Goal: Communication & Community: Answer question/provide support

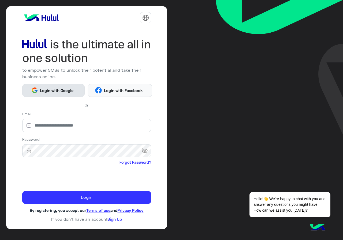
click at [46, 86] on button "Login with Google" at bounding box center [53, 90] width 62 height 13
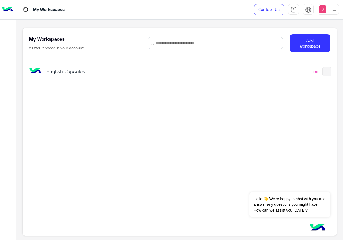
drag, startPoint x: 100, startPoint y: 80, endPoint x: 83, endPoint y: 104, distance: 29.7
click at [99, 80] on div "English Capsules Pro" at bounding box center [179, 71] width 313 height 25
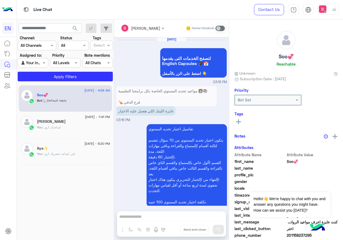
scroll to position [594, 0]
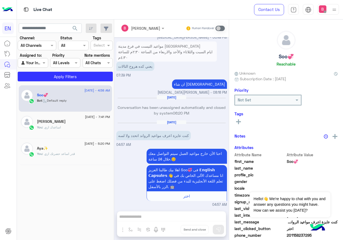
click at [30, 46] on input "text" at bounding box center [31, 46] width 20 height 6
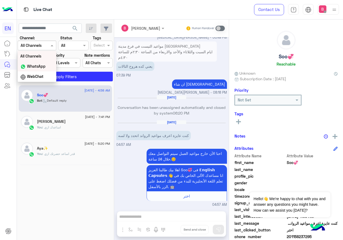
click at [38, 65] on b "WhatsApp" at bounding box center [36, 66] width 18 height 5
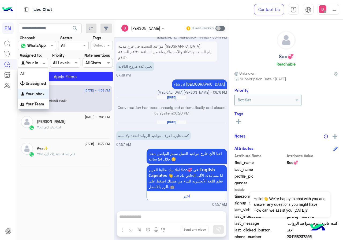
click at [38, 61] on div at bounding box center [33, 63] width 30 height 6
click at [32, 103] on b "Your Team" at bounding box center [35, 104] width 18 height 5
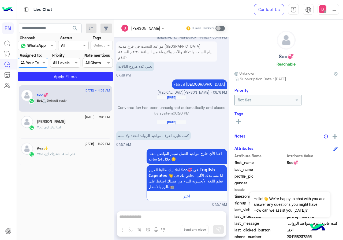
click at [47, 83] on app-inbox-users-filters "search Channel: Channel WhatsApp Status Channel All Tags Select Assigned to: Ag…" at bounding box center [65, 52] width 97 height 64
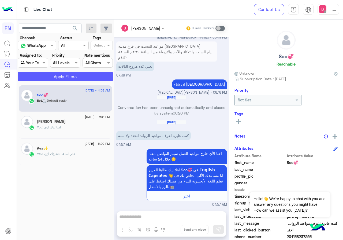
click at [50, 78] on button "Apply Filters" at bounding box center [65, 77] width 95 height 10
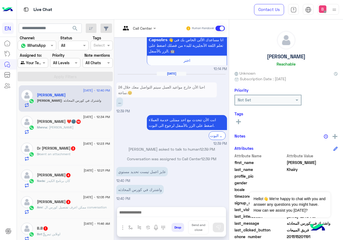
click at [142, 32] on div "Call Center" at bounding box center [136, 28] width 31 height 13
click at [141, 151] on p "[PERSON_NAME] asked to talk to human 12:39 PM" at bounding box center [171, 149] width 111 height 6
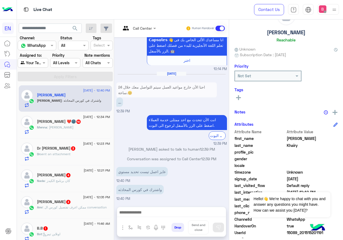
scroll to position [48, 0]
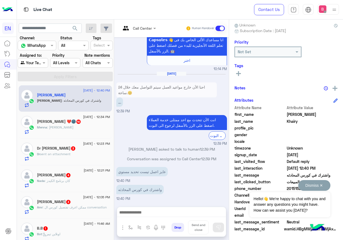
click at [321, 184] on button "Dismiss ✕" at bounding box center [314, 185] width 32 height 11
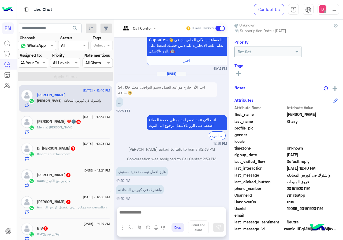
drag, startPoint x: 288, startPoint y: 188, endPoint x: 321, endPoint y: 187, distance: 33.2
click at [323, 186] on span "201515201191" at bounding box center [311, 189] width 51 height 6
copy span "01515201191"
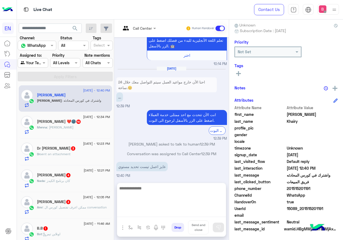
click at [149, 213] on textarea at bounding box center [171, 201] width 109 height 32
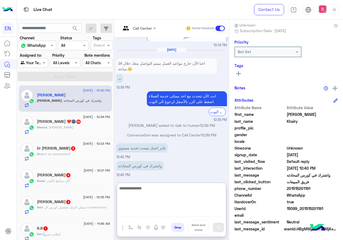
scroll to position [788, 0]
click at [170, 198] on textarea at bounding box center [171, 201] width 109 height 32
type textarea "**********"
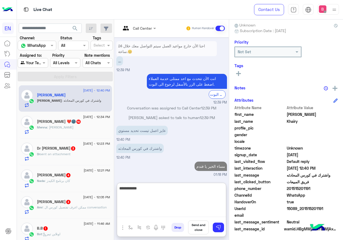
scroll to position [815, 0]
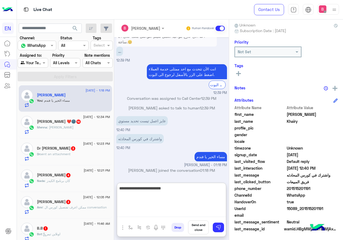
type textarea "**********"
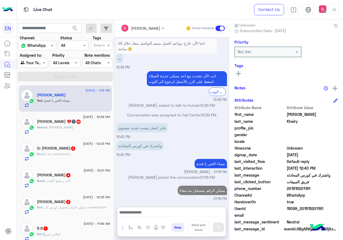
click at [73, 132] on div "Menna : [PERSON_NAME]" at bounding box center [73, 129] width 73 height 9
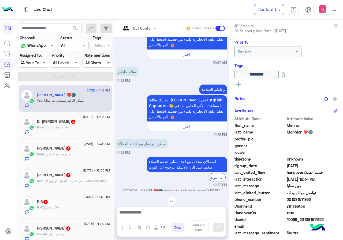
scroll to position [1024, 0]
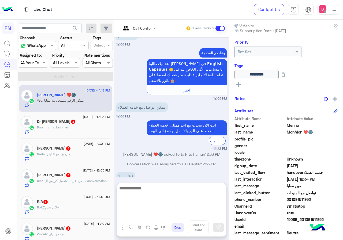
click at [162, 210] on textarea at bounding box center [171, 201] width 109 height 32
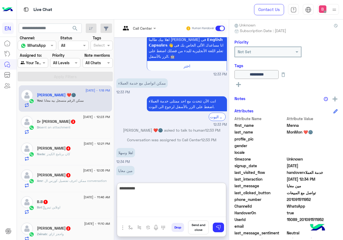
type textarea "**********"
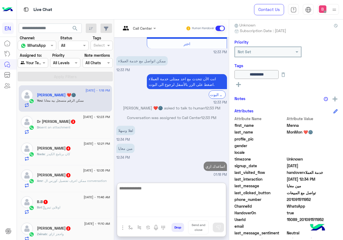
scroll to position [1066, 0]
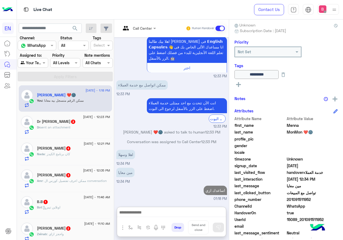
click at [74, 124] on div "Dr [PERSON_NAME] 3" at bounding box center [73, 122] width 73 height 6
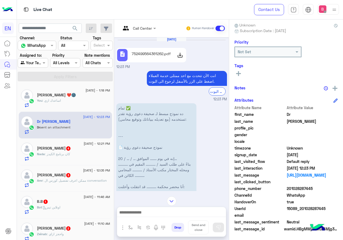
click at [135, 19] on div "Live Chat" at bounding box center [125, 9] width 217 height 19
click at [130, 28] on input "text" at bounding box center [132, 28] width 22 height 6
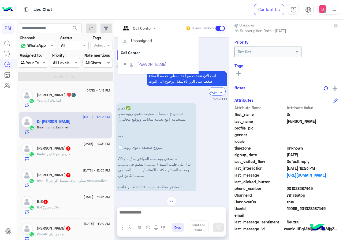
scroll to position [89, 0]
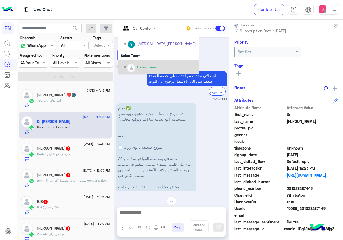
click at [137, 65] on div "Sales Team" at bounding box center [160, 67] width 72 height 9
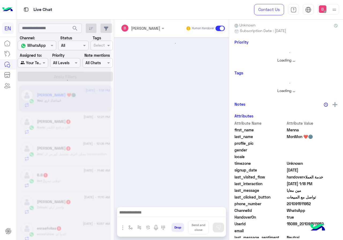
scroll to position [399, 0]
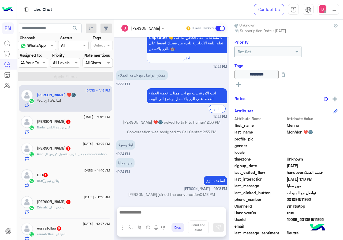
click at [80, 124] on div "Nada Sayed 4" at bounding box center [73, 122] width 73 height 6
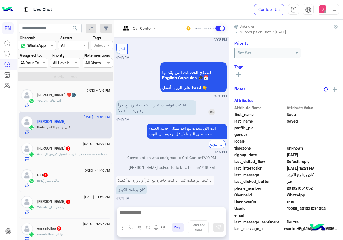
scroll to position [48, 0]
click at [143, 23] on div "Call Center Human Handover" at bounding box center [171, 29] width 115 height 18
click at [145, 28] on div at bounding box center [138, 28] width 40 height 6
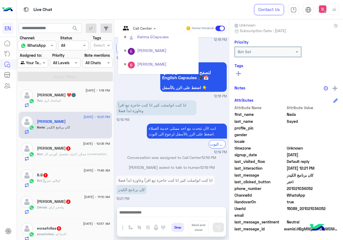
scroll to position [89, 0]
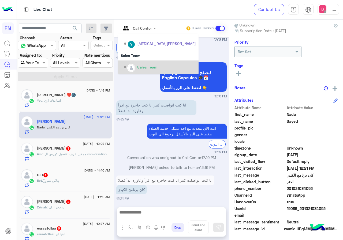
click at [143, 69] on div "Sales Team" at bounding box center [147, 67] width 20 height 6
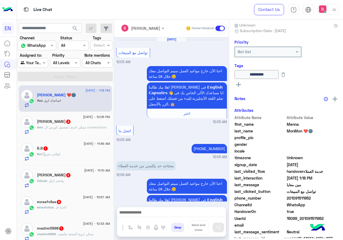
scroll to position [399, 0]
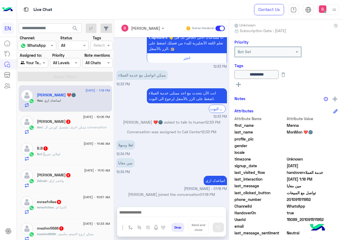
click at [83, 124] on div "[PERSON_NAME] 3" at bounding box center [73, 122] width 73 height 6
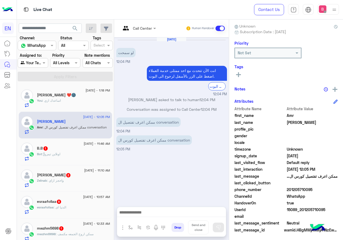
scroll to position [48, 0]
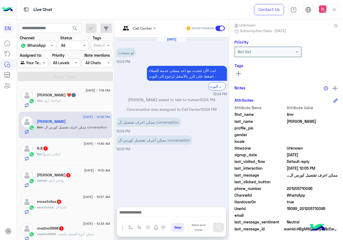
click at [138, 33] on div "Call Center" at bounding box center [136, 28] width 31 height 13
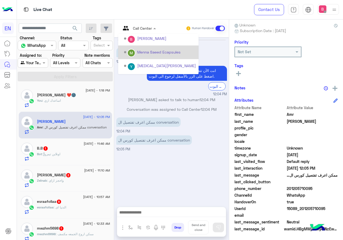
scroll to position [89, 0]
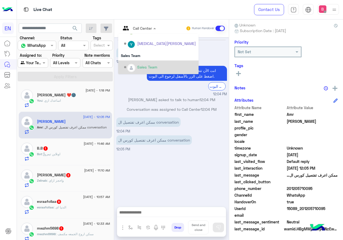
click at [135, 65] on div "Sales Team" at bounding box center [160, 67] width 72 height 9
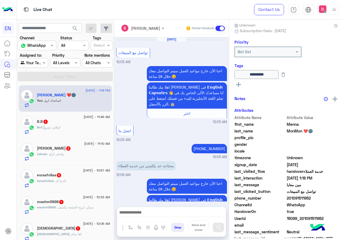
scroll to position [399, 0]
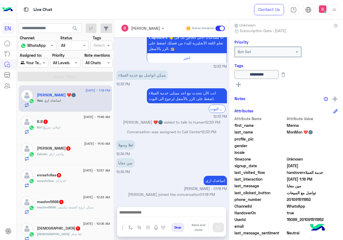
drag, startPoint x: 78, startPoint y: 126, endPoint x: 79, endPoint y: 122, distance: 3.5
click at [79, 122] on div "[DATE] - 11:46 AM B.B 1 Bot : اونلاين تيم" at bounding box center [73, 125] width 73 height 18
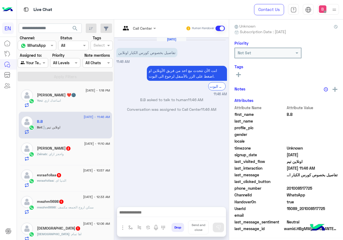
scroll to position [47, 0]
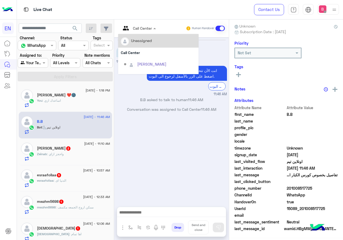
click at [145, 30] on div at bounding box center [138, 28] width 40 height 6
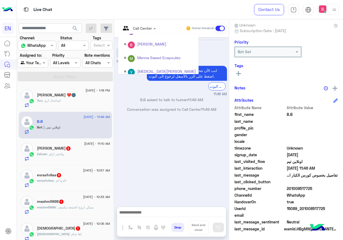
scroll to position [89, 0]
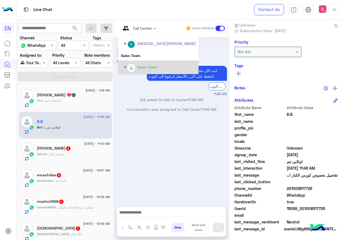
click at [145, 67] on div "Sales Team" at bounding box center [147, 67] width 20 height 6
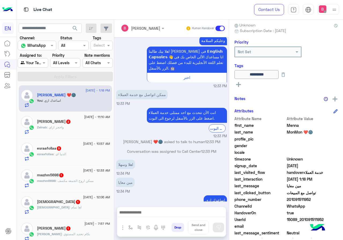
scroll to position [372, 0]
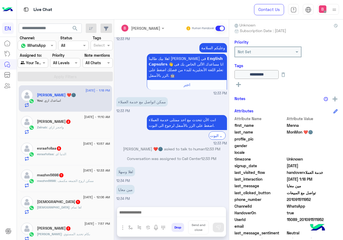
click at [69, 127] on div "Zeinab : واحجز ازاي" at bounding box center [73, 129] width 73 height 9
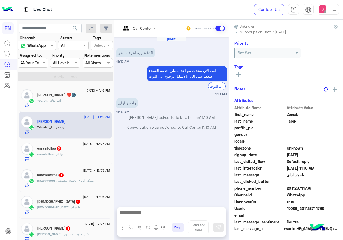
scroll to position [48, 0]
click at [140, 32] on div "Call Center" at bounding box center [136, 28] width 31 height 13
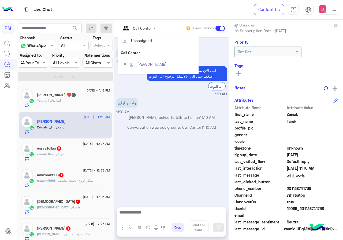
scroll to position [89, 0]
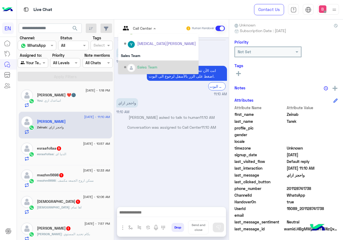
click at [140, 64] on div "Sales Team" at bounding box center [147, 67] width 20 height 6
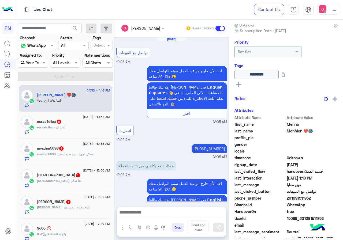
scroll to position [399, 0]
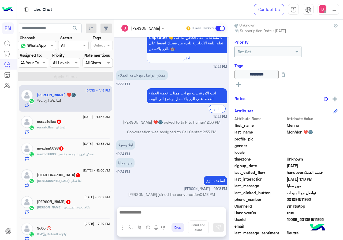
click at [70, 126] on div "esraafollaa : الدنيا اى" at bounding box center [73, 129] width 73 height 9
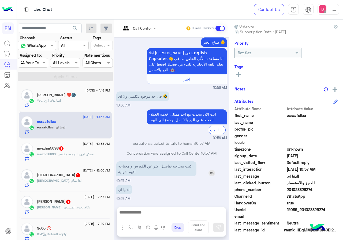
scroll to position [48, 0]
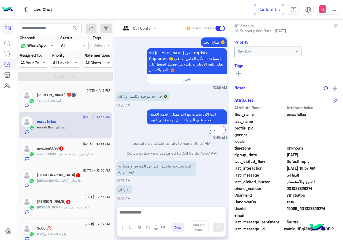
click at [144, 28] on div at bounding box center [138, 28] width 40 height 6
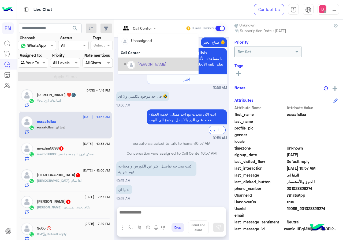
scroll to position [89, 0]
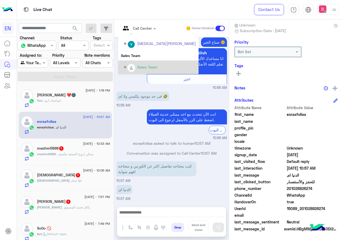
click at [137, 68] on div "Sales Team" at bounding box center [147, 67] width 20 height 6
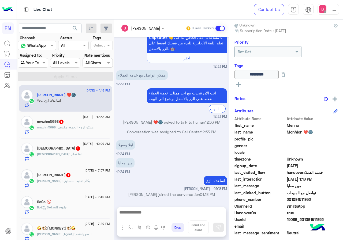
click at [96, 128] on div "mwzhm5698 : ممكن اروح الجمعه مكسف" at bounding box center [73, 129] width 73 height 9
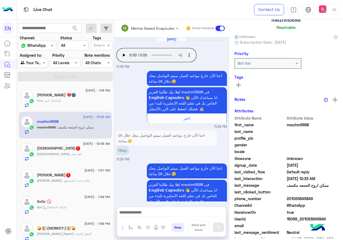
scroll to position [47, 0]
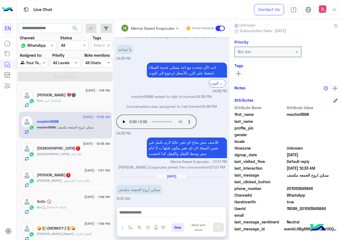
click at [71, 173] on h5 "[PERSON_NAME] 1" at bounding box center [54, 175] width 34 height 5
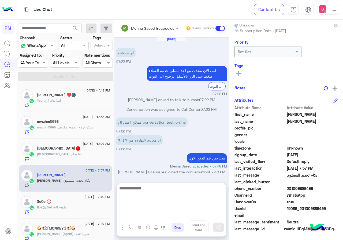
click at [143, 217] on textarea at bounding box center [171, 201] width 109 height 32
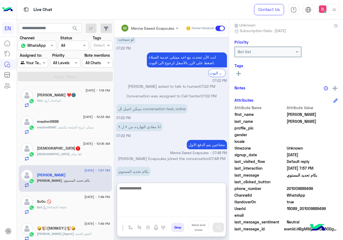
scroll to position [19, 0]
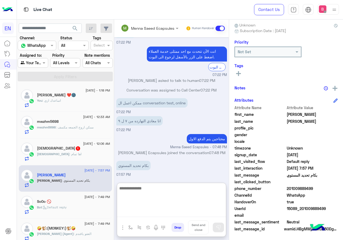
click at [141, 194] on textarea at bounding box center [171, 201] width 109 height 32
type textarea "*****"
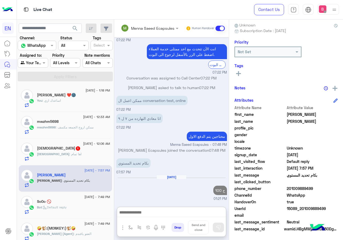
click at [74, 158] on div "[DEMOGRAPHIC_DATA] : اها تمام" at bounding box center [73, 156] width 73 height 9
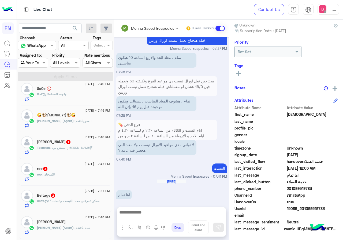
scroll to position [107, 0]
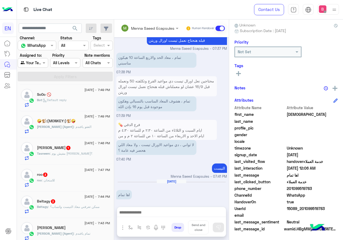
click at [85, 148] on div "[PERSON_NAME] 1" at bounding box center [73, 149] width 73 height 6
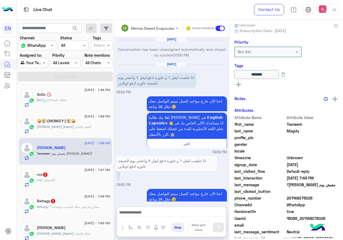
scroll to position [460, 0]
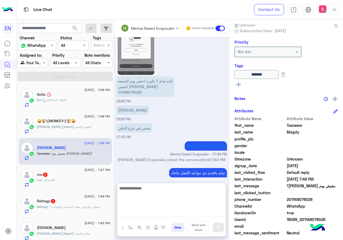
click at [152, 212] on textarea at bounding box center [171, 201] width 109 height 32
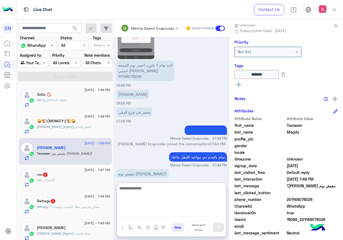
scroll to position [485, 0]
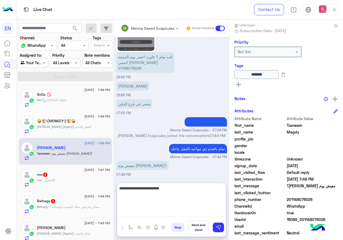
type textarea "**********"
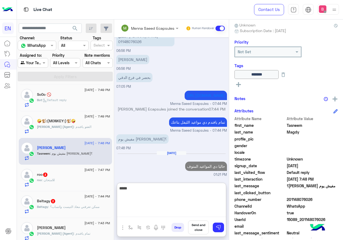
scroll to position [521, 0]
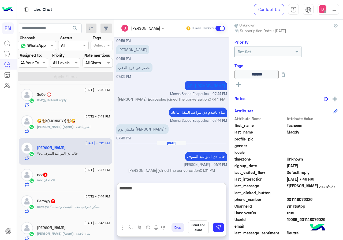
type textarea "********"
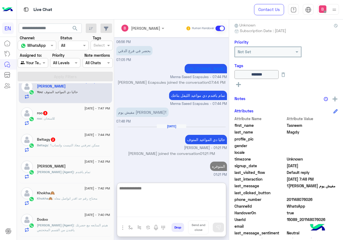
scroll to position [187, 0]
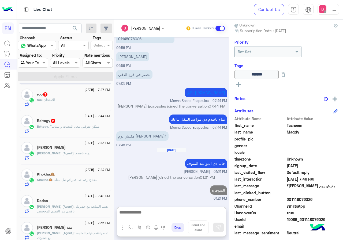
click at [92, 107] on div "roo : للامتحان" at bounding box center [73, 101] width 73 height 9
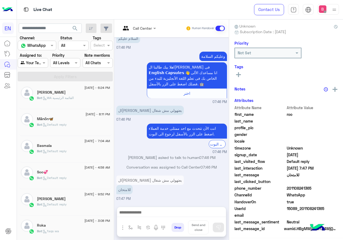
scroll to position [48, 0]
drag, startPoint x: 287, startPoint y: 188, endPoint x: 321, endPoint y: 189, distance: 34.3
click at [333, 190] on span "201108241365" at bounding box center [311, 189] width 51 height 6
copy span "01108241365"
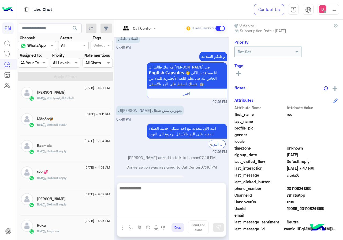
click at [177, 211] on textarea at bounding box center [171, 201] width 109 height 32
paste textarea "**********"
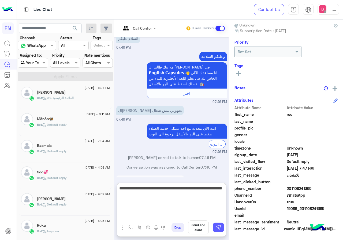
type textarea "**********"
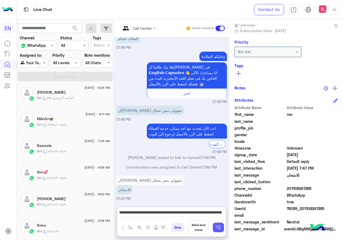
click at [219, 228] on img at bounding box center [217, 227] width 5 height 5
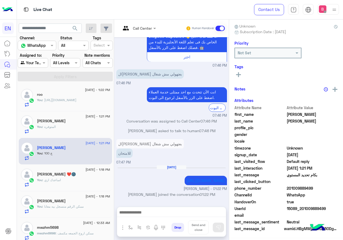
scroll to position [0, 0]
click at [32, 61] on input "text" at bounding box center [27, 63] width 12 height 6
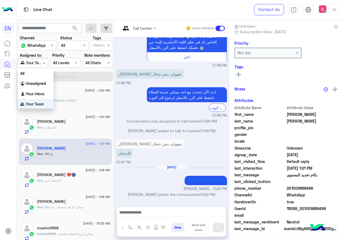
scroll to position [0, 0]
click at [37, 83] on b "Unassigned" at bounding box center [36, 83] width 20 height 5
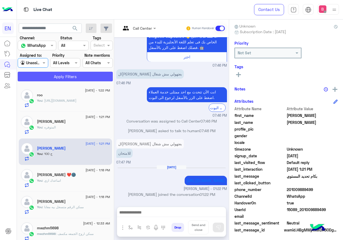
scroll to position [48, 0]
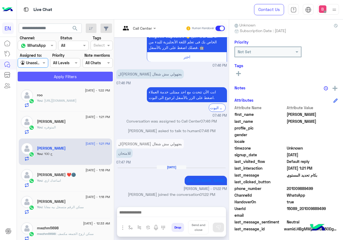
click at [51, 72] on button "Apply Filters" at bounding box center [65, 77] width 95 height 10
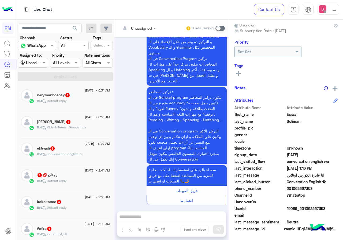
scroll to position [3, 0]
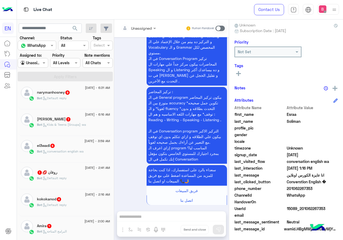
click at [63, 87] on div "[DATE] - 6:31 AM" at bounding box center [73, 88] width 73 height 3
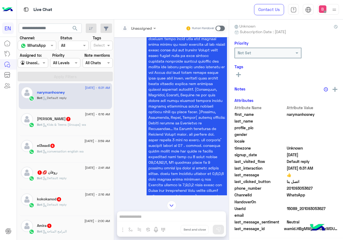
scroll to position [419, 0]
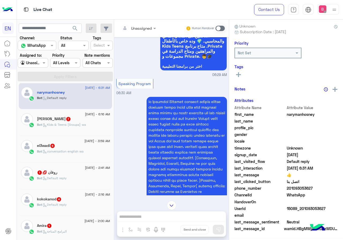
click at [147, 29] on div at bounding box center [138, 28] width 40 height 6
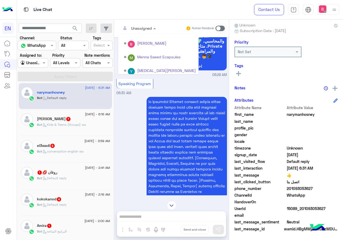
scroll to position [89, 0]
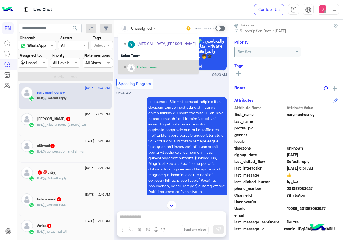
click at [133, 64] on div "Sales Team" at bounding box center [160, 67] width 72 height 9
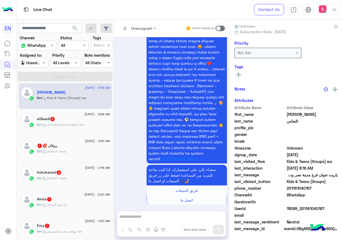
scroll to position [373, 0]
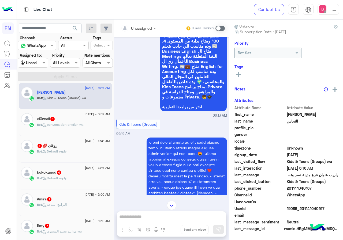
click at [135, 22] on div "Unassigned Human Handover" at bounding box center [171, 29] width 115 height 18
click at [133, 27] on input "text" at bounding box center [132, 28] width 22 height 6
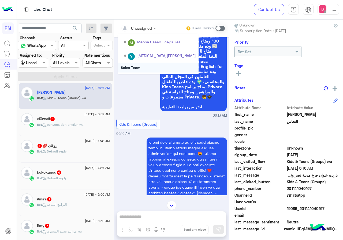
scroll to position [89, 0]
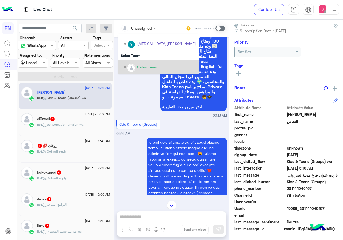
click at [135, 64] on div "Sales Team" at bounding box center [160, 67] width 72 height 9
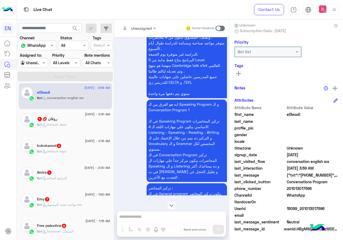
click at [133, 28] on input "text" at bounding box center [132, 28] width 22 height 6
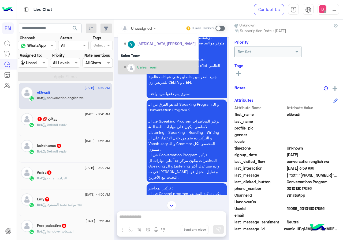
click at [136, 66] on div "Sales Team" at bounding box center [160, 67] width 72 height 9
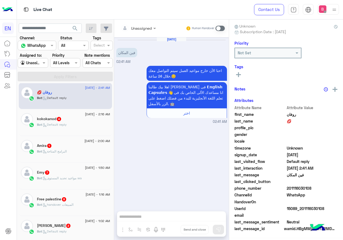
click at [138, 30] on input "text" at bounding box center [132, 28] width 22 height 6
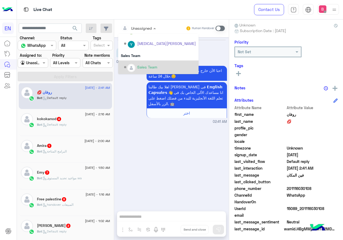
click at [130, 65] on img "Options list" at bounding box center [131, 68] width 7 height 7
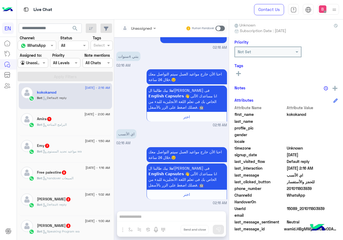
click at [141, 27] on input "text" at bounding box center [132, 28] width 22 height 6
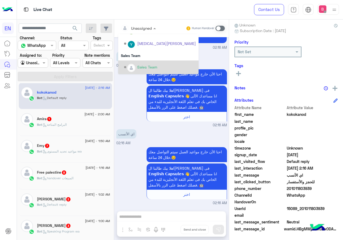
click at [135, 66] on div "Sales Team" at bounding box center [160, 67] width 72 height 9
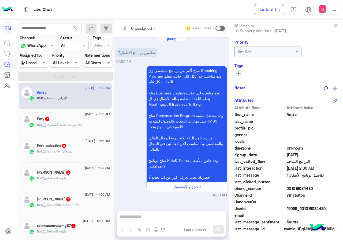
click at [139, 28] on input "text" at bounding box center [132, 28] width 22 height 6
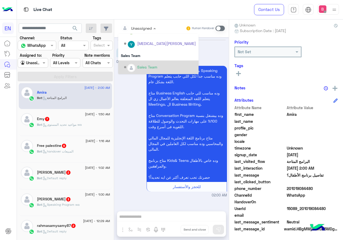
click at [136, 63] on div "Sales Team" at bounding box center [160, 67] width 72 height 9
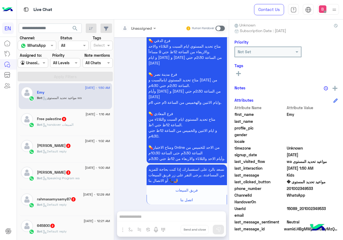
click at [147, 30] on div at bounding box center [138, 28] width 40 height 6
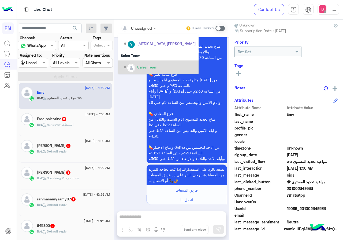
click at [138, 64] on div "Sales Team" at bounding box center [160, 67] width 72 height 9
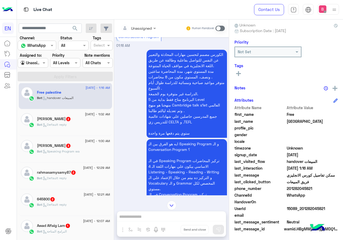
click at [147, 28] on div at bounding box center [138, 28] width 40 height 6
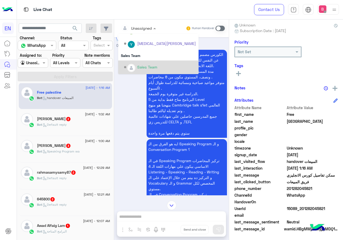
click at [134, 64] on div "Sales Team" at bounding box center [160, 67] width 72 height 9
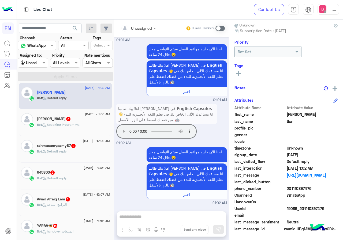
click at [139, 26] on input "text" at bounding box center [132, 28] width 22 height 6
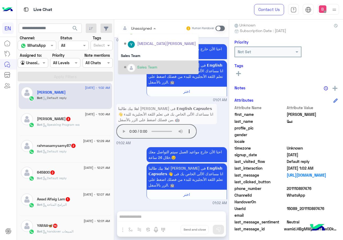
click at [138, 67] on div "Sales Team" at bounding box center [147, 67] width 20 height 6
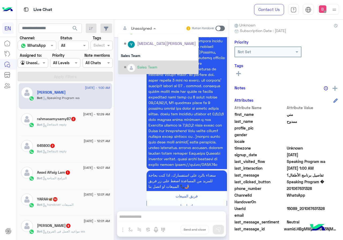
click at [147, 69] on div "Sales Team" at bounding box center [147, 67] width 20 height 6
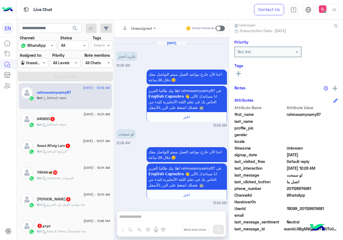
click at [135, 24] on div "Unassigned" at bounding box center [136, 28] width 31 height 11
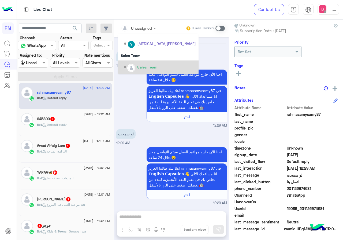
click at [132, 69] on img "Options list" at bounding box center [131, 68] width 7 height 7
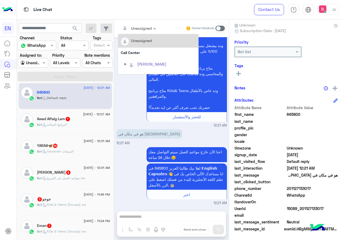
click at [138, 28] on input "text" at bounding box center [132, 28] width 22 height 6
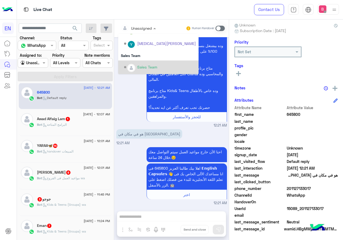
click at [137, 69] on div "Sales Team" at bounding box center [147, 67] width 20 height 6
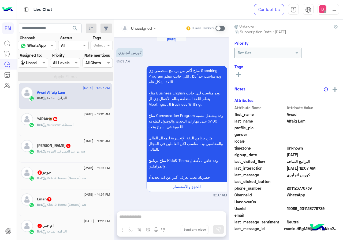
click at [138, 23] on div "Unassigned Human Handover" at bounding box center [171, 29] width 115 height 18
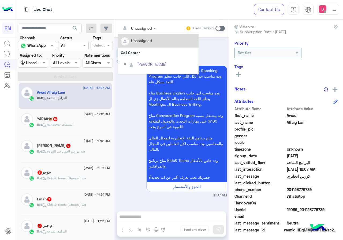
click at [141, 24] on div "Unassigned" at bounding box center [136, 28] width 31 height 11
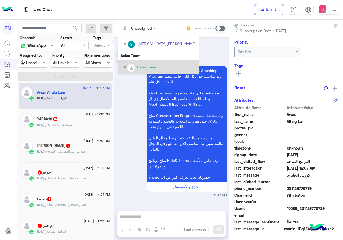
click at [140, 67] on div "Sales Team" at bounding box center [147, 67] width 20 height 6
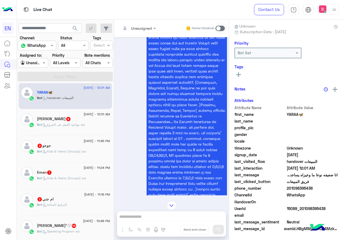
click at [145, 24] on div "Unassigned" at bounding box center [136, 28] width 31 height 11
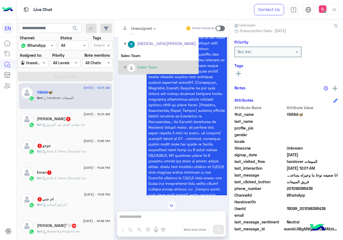
click at [134, 70] on div "Options list" at bounding box center [131, 68] width 8 height 8
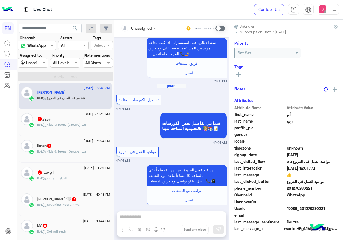
click at [127, 29] on input "text" at bounding box center [132, 28] width 22 height 6
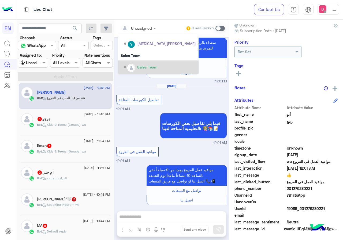
click at [127, 63] on div "Sales Team" at bounding box center [160, 67] width 72 height 9
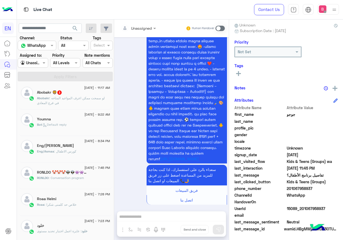
click at [73, 105] on div "[DATE] - 11:17 AM Abobakr 🦁 3 Abobakr : لو سمحت ممكن اعرف المواعيد المتاحه في ف…" at bounding box center [65, 96] width 93 height 27
click at [89, 87] on span "[DATE] - 11:17 AM" at bounding box center [97, 87] width 26 height 5
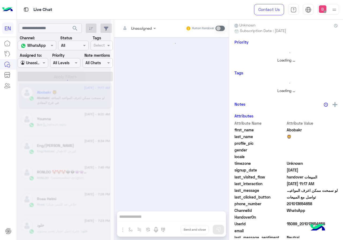
click at [87, 93] on div at bounding box center [64, 122] width 94 height 240
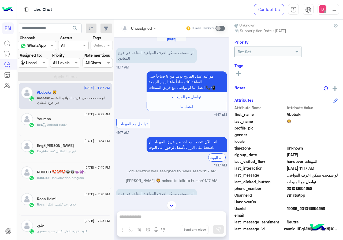
drag, startPoint x: 287, startPoint y: 188, endPoint x: 298, endPoint y: 189, distance: 11.5
click at [321, 189] on span "201013654658" at bounding box center [311, 189] width 51 height 6
copy span "01013654658"
click at [145, 28] on div at bounding box center [138, 28] width 40 height 6
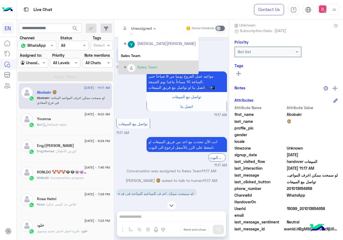
click at [132, 64] on div "Sales Team" at bounding box center [160, 67] width 72 height 9
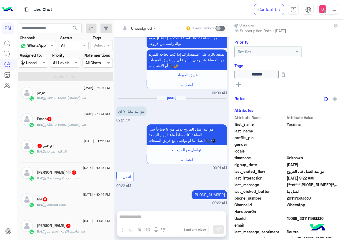
click at [86, 92] on div "جوجو" at bounding box center [73, 93] width 73 height 6
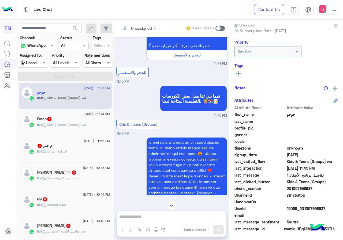
click at [133, 25] on input "text" at bounding box center [132, 28] width 22 height 6
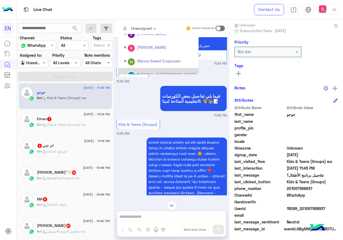
scroll to position [89, 0]
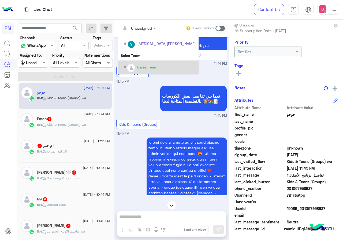
click at [137, 67] on div "Sales Team" at bounding box center [160, 67] width 72 height 9
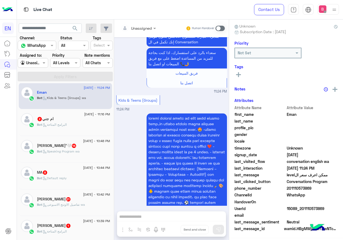
scroll to position [890, 0]
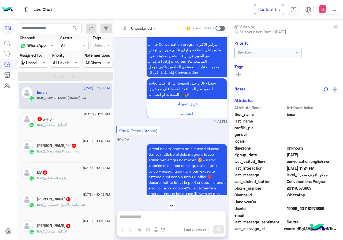
click at [148, 27] on div at bounding box center [138, 28] width 40 height 6
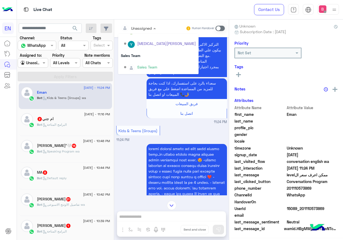
scroll to position [48, 0]
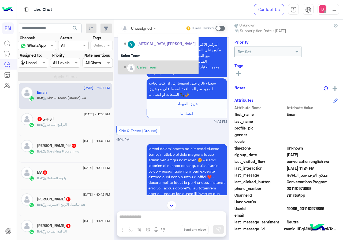
click at [133, 67] on img "Options list" at bounding box center [131, 68] width 7 height 7
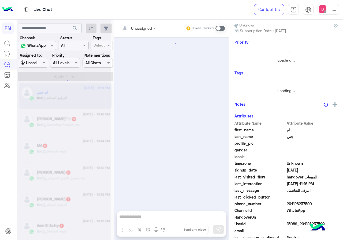
scroll to position [70, 0]
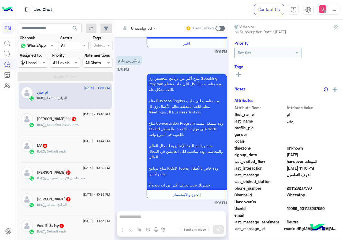
drag, startPoint x: 143, startPoint y: 17, endPoint x: 135, endPoint y: 25, distance: 11.7
click at [143, 17] on div "Live Chat" at bounding box center [125, 9] width 217 height 19
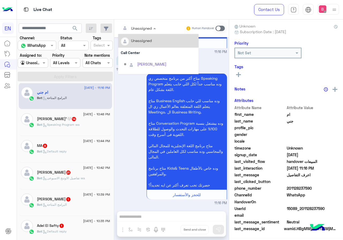
click at [135, 25] on input "text" at bounding box center [132, 28] width 22 height 6
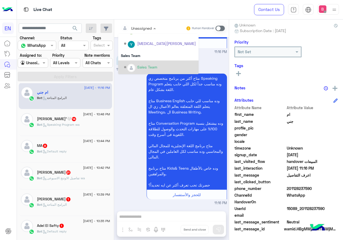
click at [137, 63] on div "Sales Team" at bounding box center [160, 67] width 72 height 9
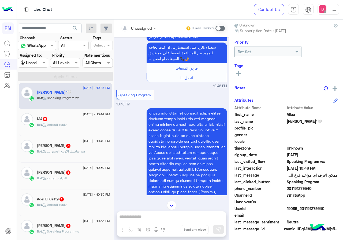
click at [130, 29] on input "text" at bounding box center [132, 28] width 22 height 6
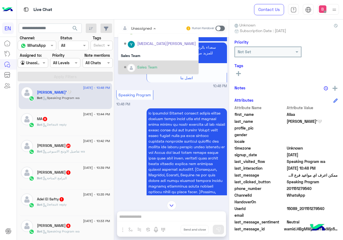
click at [132, 63] on div "Sales Team" at bounding box center [160, 67] width 72 height 9
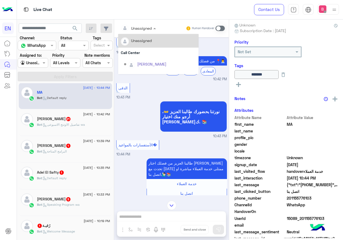
click at [140, 27] on input "text" at bounding box center [132, 28] width 22 height 6
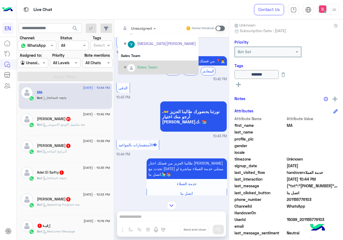
click at [135, 65] on div "Sales Team" at bounding box center [160, 67] width 72 height 9
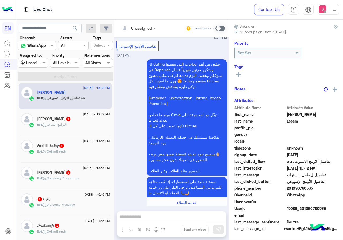
click at [146, 27] on div at bounding box center [138, 28] width 40 height 6
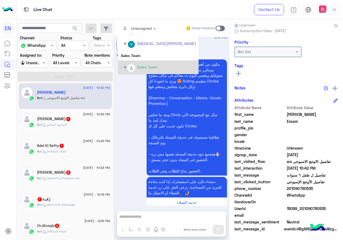
click at [141, 67] on div "Sales Team" at bounding box center [147, 67] width 20 height 6
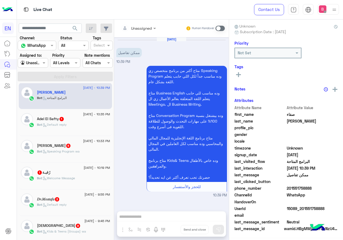
click at [138, 27] on input "text" at bounding box center [132, 28] width 22 height 6
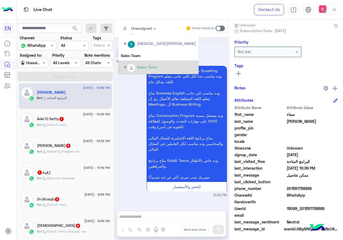
click at [139, 66] on div "Sales Team" at bounding box center [147, 67] width 20 height 6
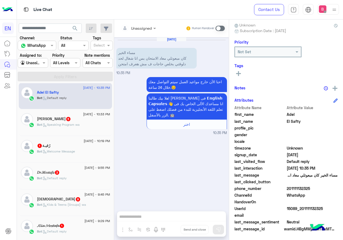
drag, startPoint x: 287, startPoint y: 188, endPoint x: 317, endPoint y: 190, distance: 30.3
click at [319, 190] on span "201111132325" at bounding box center [311, 189] width 51 height 6
copy span "01111132325"
click at [152, 215] on div "Unassigned Human Handover [DATE] مساء الخير كان مبعوتلي معاد الامتحان بس انا شغ…" at bounding box center [171, 131] width 115 height 223
click at [223, 26] on span at bounding box center [219, 28] width 9 height 5
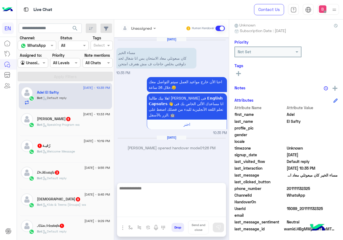
drag, startPoint x: 137, startPoint y: 215, endPoint x: 139, endPoint y: 214, distance: 2.9
click at [137, 215] on textarea at bounding box center [171, 201] width 109 height 32
type textarea "**********"
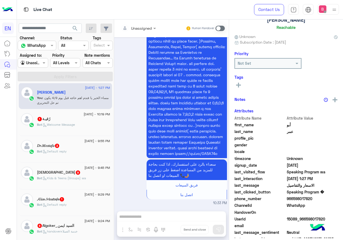
scroll to position [47, 0]
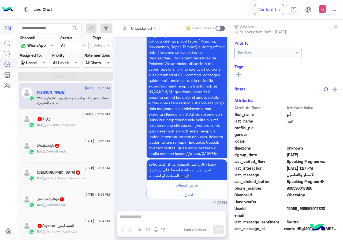
click at [86, 116] on span "[DATE] - 10:19 PM" at bounding box center [97, 114] width 26 height 5
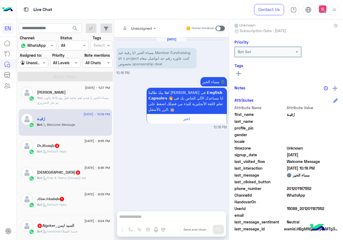
scroll to position [48, 0]
click at [145, 31] on div "Unassigned" at bounding box center [141, 28] width 21 height 6
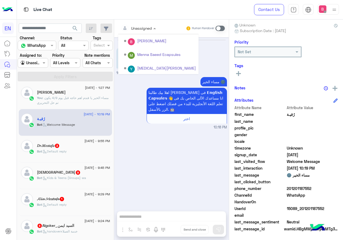
scroll to position [89, 0]
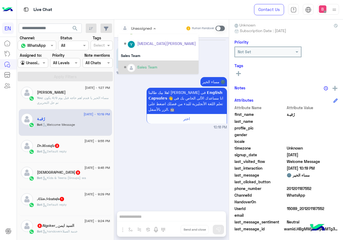
click at [137, 65] on div "Sales Team" at bounding box center [160, 67] width 72 height 9
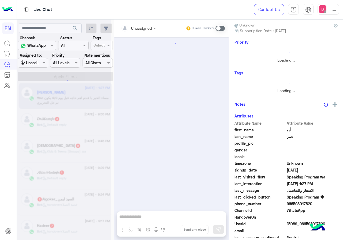
scroll to position [555, 0]
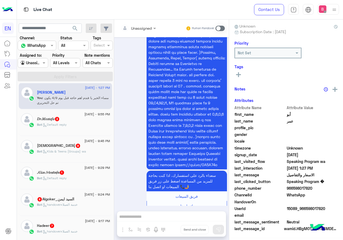
click at [74, 117] on div "𝐷𝑟.𝑀𝑜𝑠𝑡𝑎𝑓𝑎 3" at bounding box center [73, 120] width 73 height 6
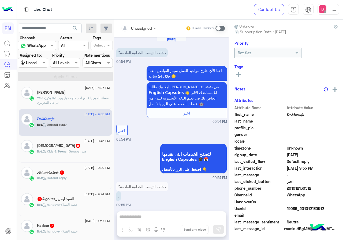
scroll to position [62, 0]
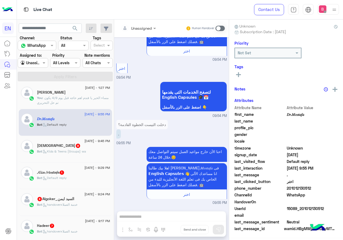
click at [136, 27] on input "text" at bounding box center [132, 28] width 22 height 6
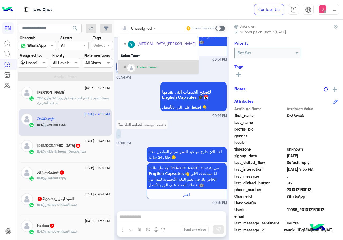
scroll to position [48, 0]
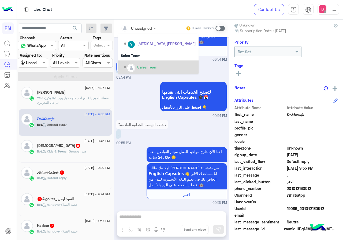
click at [140, 66] on div "Sales Team" at bounding box center [147, 67] width 20 height 6
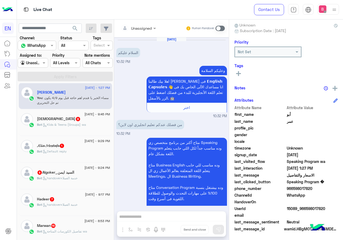
scroll to position [555, 0]
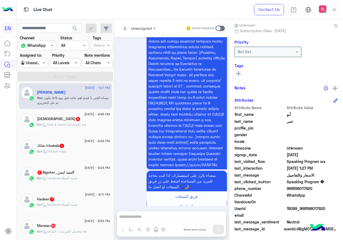
click at [90, 122] on div "[DEMOGRAPHIC_DATA] 9" at bounding box center [73, 120] width 73 height 6
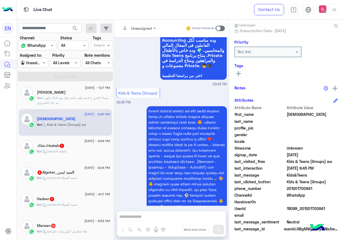
scroll to position [525, 0]
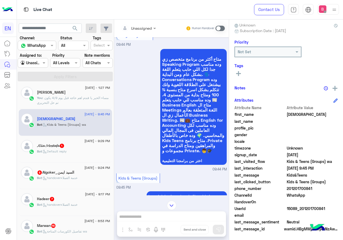
drag, startPoint x: 158, startPoint y: 16, endPoint x: 129, endPoint y: 31, distance: 32.7
click at [155, 18] on div "Live Chat" at bounding box center [125, 9] width 217 height 19
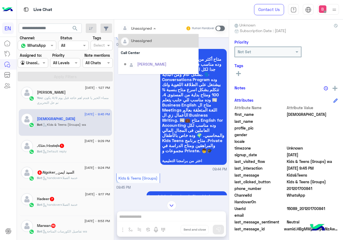
click at [130, 31] on div at bounding box center [126, 28] width 10 height 11
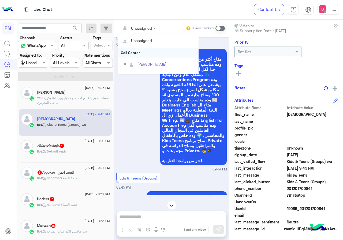
scroll to position [89, 0]
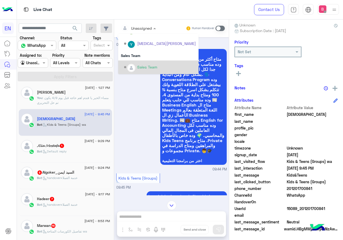
click at [130, 63] on div "Sales Team" at bounding box center [160, 67] width 72 height 9
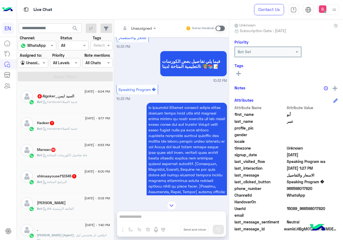
scroll to position [29, 0]
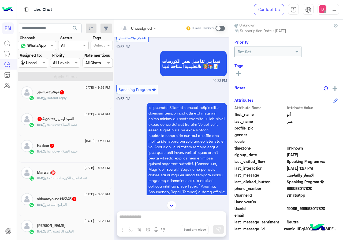
click at [81, 101] on div "Bot : Default reply" at bounding box center [73, 100] width 73 height 9
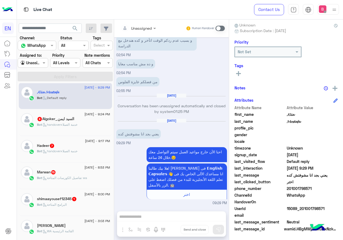
scroll to position [194, 0]
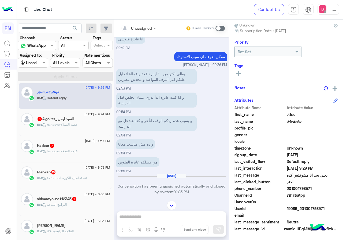
drag, startPoint x: 287, startPoint y: 188, endPoint x: 313, endPoint y: 190, distance: 25.8
click at [323, 188] on span "201001798571" at bounding box center [311, 189] width 51 height 6
drag, startPoint x: 310, startPoint y: 191, endPoint x: 260, endPoint y: 130, distance: 78.7
click at [260, 130] on span "profile_pic" at bounding box center [259, 128] width 51 height 6
drag, startPoint x: 287, startPoint y: 188, endPoint x: 320, endPoint y: 190, distance: 32.7
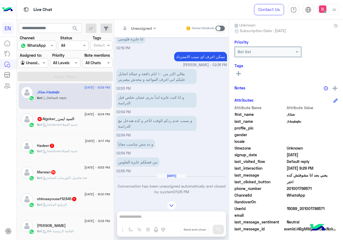
click at [320, 190] on span "201001798571" at bounding box center [311, 189] width 51 height 6
drag, startPoint x: 303, startPoint y: 188, endPoint x: 313, endPoint y: 197, distance: 13.7
click at [317, 199] on div "ChannelId WhatsApp" at bounding box center [285, 195] width 103 height 7
drag, startPoint x: 286, startPoint y: 188, endPoint x: 318, endPoint y: 191, distance: 31.4
click at [322, 191] on span "201001798571" at bounding box center [311, 189] width 51 height 6
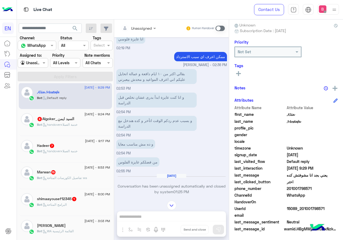
drag, startPoint x: 299, startPoint y: 188, endPoint x: 303, endPoint y: 195, distance: 8.3
click at [316, 201] on span at bounding box center [311, 202] width 51 height 6
drag, startPoint x: 287, startPoint y: 188, endPoint x: 302, endPoint y: 187, distance: 14.5
click at [317, 190] on span "201001798571" at bounding box center [311, 189] width 51 height 6
copy span "01001798571"
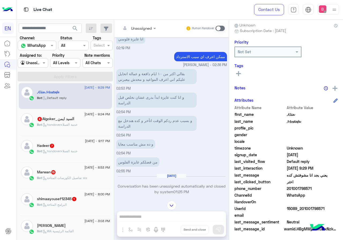
scroll to position [274, 0]
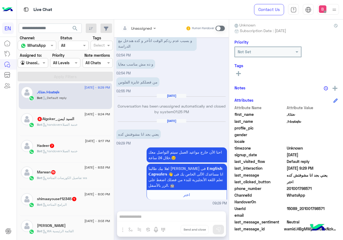
click at [92, 127] on div "Bot : handoverخدمة العملاء" at bounding box center [73, 126] width 73 height 9
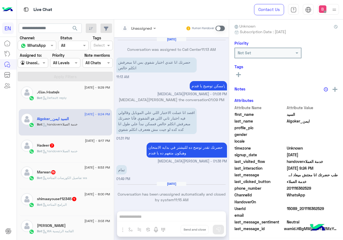
scroll to position [575, 0]
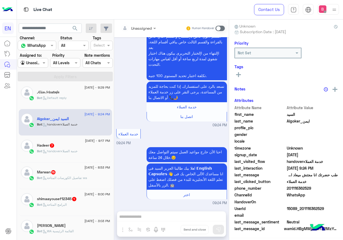
click at [149, 28] on div at bounding box center [138, 28] width 40 height 6
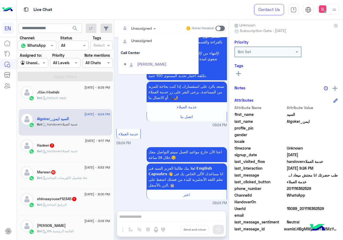
scroll to position [89, 0]
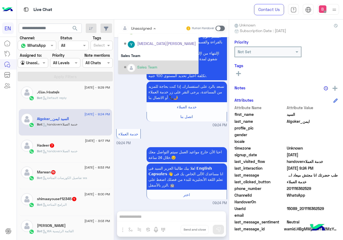
click at [139, 65] on div "Sales Team" at bounding box center [147, 67] width 20 height 6
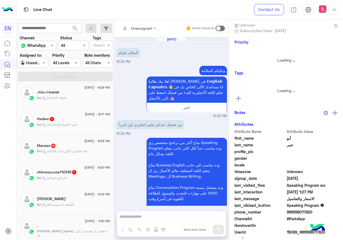
scroll to position [555, 0]
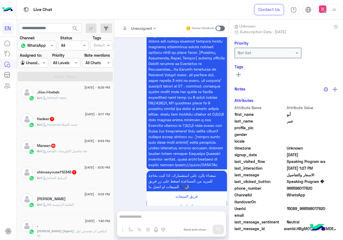
click at [77, 126] on span ": handoverخدمة العملاء" at bounding box center [59, 125] width 35 height 4
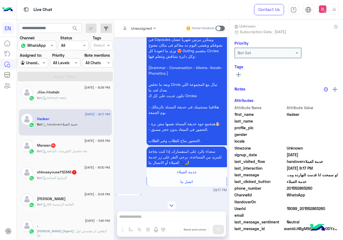
scroll to position [48, 0]
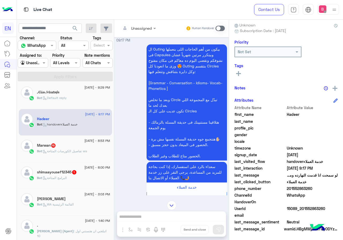
click at [150, 24] on div "Unassigned" at bounding box center [136, 28] width 31 height 11
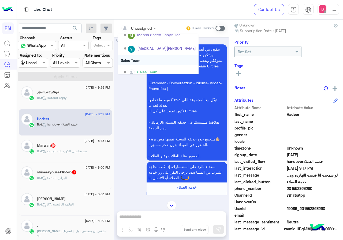
scroll to position [89, 0]
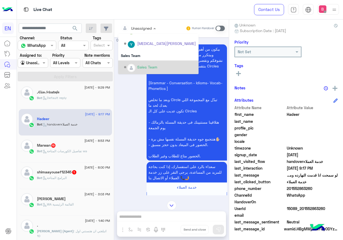
click at [138, 65] on div "Sales Team" at bounding box center [147, 67] width 20 height 6
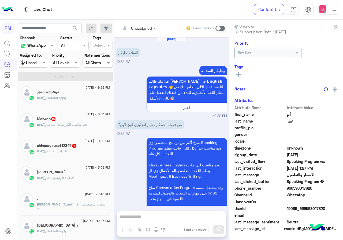
scroll to position [555, 0]
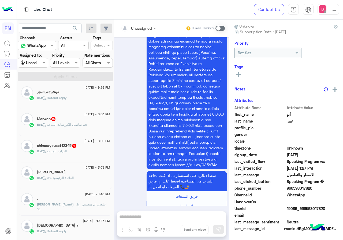
click at [82, 130] on div "Bot : تفاصيل الكورسات المتاحة wa" at bounding box center [73, 126] width 73 height 9
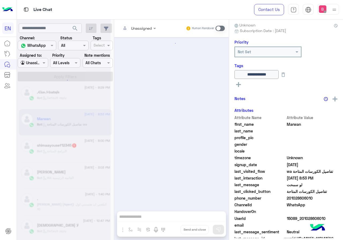
scroll to position [528, 0]
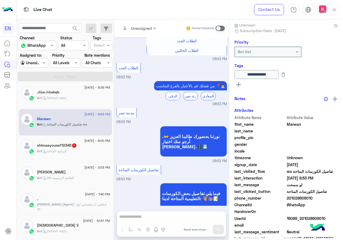
click at [142, 33] on div "Unassigned Human Handover" at bounding box center [171, 29] width 115 height 18
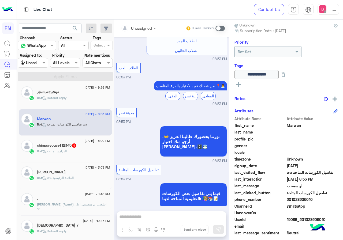
scroll to position [527, 0]
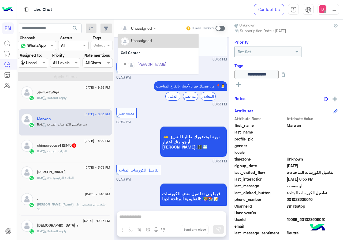
click at [145, 26] on div at bounding box center [138, 28] width 40 height 6
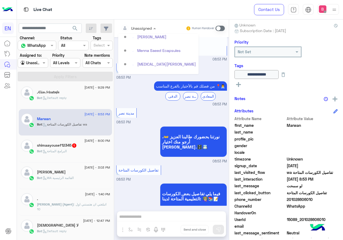
scroll to position [89, 0]
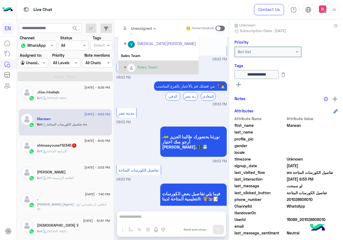
click at [135, 65] on div "Sales Team" at bounding box center [160, 67] width 72 height 9
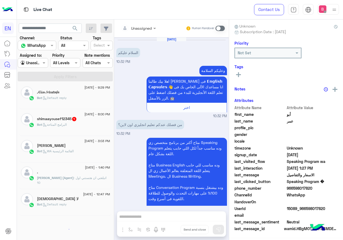
scroll to position [555, 0]
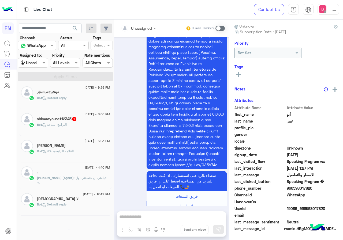
click at [85, 125] on div "Bot : البرامج المتاحة" at bounding box center [73, 126] width 73 height 9
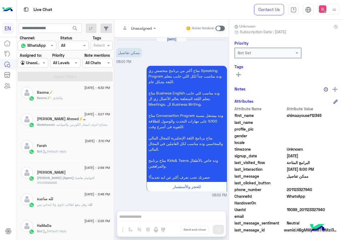
scroll to position [48, 0]
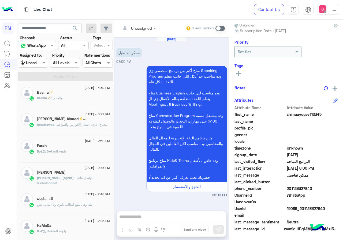
click at [150, 29] on div at bounding box center [138, 28] width 40 height 6
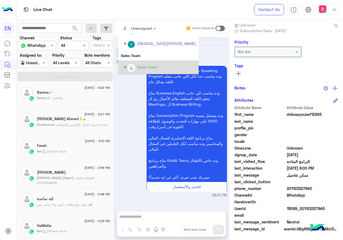
click at [146, 66] on div "Sales Team" at bounding box center [147, 67] width 20 height 6
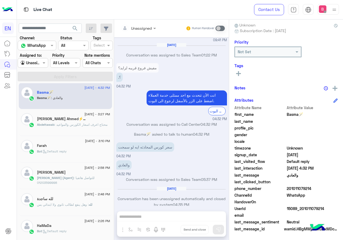
click at [140, 27] on input "text" at bounding box center [132, 28] width 22 height 6
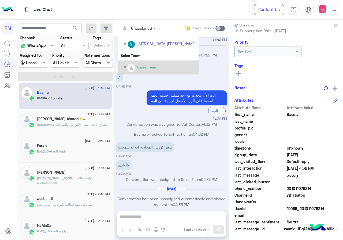
click at [130, 65] on img "Options list" at bounding box center [131, 68] width 7 height 7
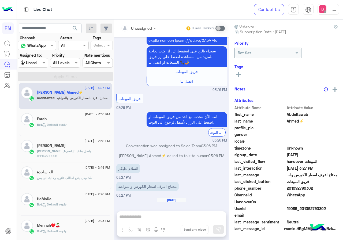
click at [87, 104] on div "Abdeltawab : محتاج اعرف اسعار الكورس والمواعيد" at bounding box center [73, 100] width 73 height 9
drag, startPoint x: 139, startPoint y: 19, endPoint x: 135, endPoint y: 24, distance: 7.0
click at [138, 21] on div "Unassigned Human Handover" at bounding box center [171, 29] width 115 height 18
click at [135, 25] on input "text" at bounding box center [132, 28] width 22 height 6
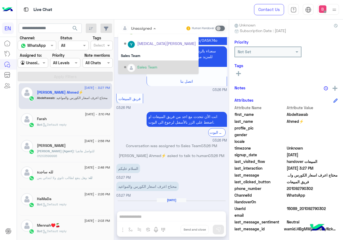
click at [144, 68] on div "Sales Team" at bounding box center [147, 67] width 20 height 6
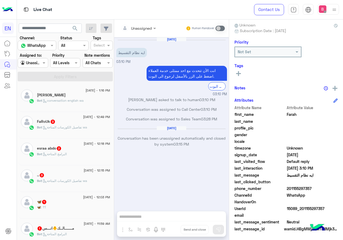
click at [86, 97] on div "[PERSON_NAME]" at bounding box center [73, 96] width 73 height 6
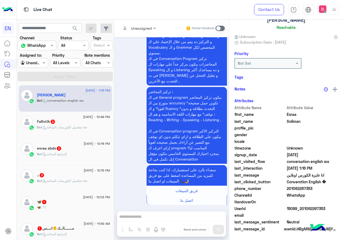
scroll to position [47, 0]
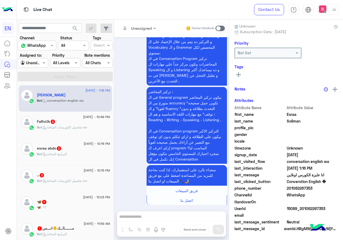
click at [140, 27] on input "text" at bounding box center [132, 28] width 22 height 6
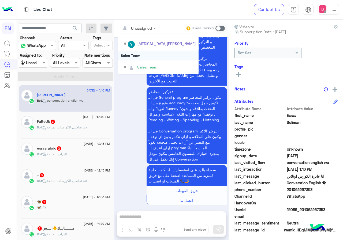
scroll to position [48, 0]
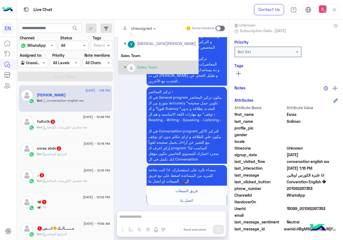
click at [132, 68] on img "Options list" at bounding box center [131, 68] width 7 height 7
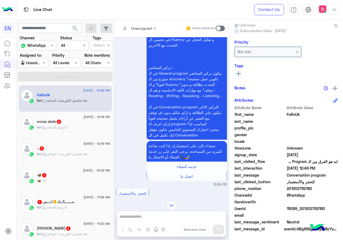
scroll to position [207, 0]
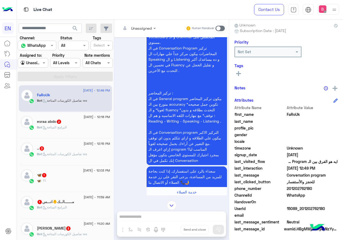
click at [142, 30] on input "text" at bounding box center [132, 28] width 22 height 6
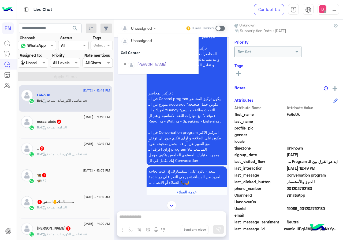
scroll to position [89, 0]
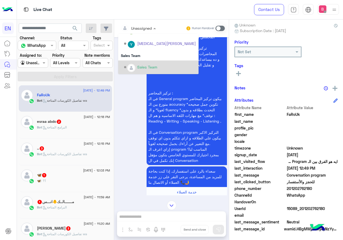
click at [130, 65] on img "Options list" at bounding box center [131, 68] width 7 height 7
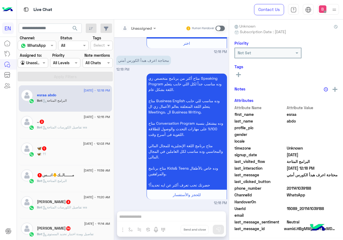
scroll to position [47, 0]
click at [143, 29] on div at bounding box center [138, 28] width 40 height 6
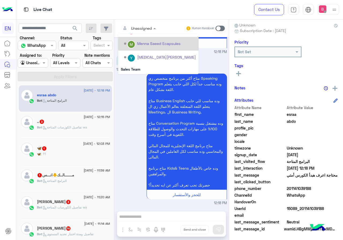
scroll to position [89, 0]
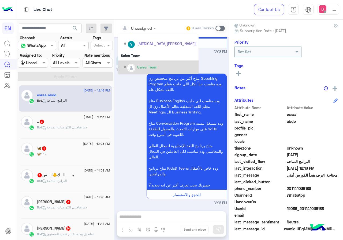
click at [131, 108] on div "متاح أكتر من برنامج متخصص زي Speaking Program وده مناسب جداً لكل اللي حابب يتعل…" at bounding box center [171, 139] width 111 height 134
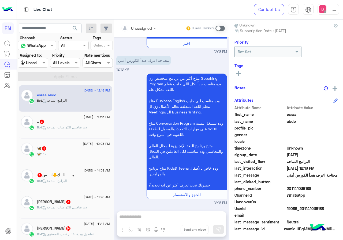
drag, startPoint x: 287, startPoint y: 188, endPoint x: 306, endPoint y: 188, distance: 19.3
click at [325, 188] on span "201141039188" at bounding box center [311, 189] width 51 height 6
drag, startPoint x: 306, startPoint y: 188, endPoint x: 266, endPoint y: 127, distance: 72.7
click at [266, 127] on span "profile_pic" at bounding box center [259, 128] width 51 height 6
drag, startPoint x: 288, startPoint y: 187, endPoint x: 300, endPoint y: 188, distance: 12.1
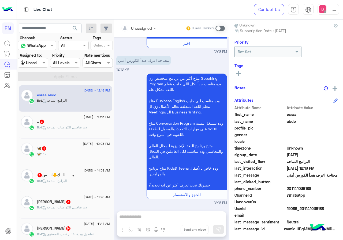
click at [317, 187] on span "201141039188" at bounding box center [311, 189] width 51 height 6
copy span "01141039188"
click at [158, 221] on div "Unassigned Human Handover [DATE] السلام عليكم 12:18 PM وعليكم السلامة اهلا بيك …" at bounding box center [171, 131] width 115 height 223
click at [219, 29] on span at bounding box center [219, 28] width 9 height 5
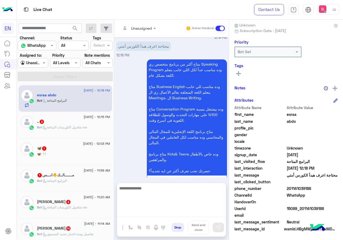
click at [167, 214] on textarea at bounding box center [171, 201] width 109 height 32
type textarea "**********"
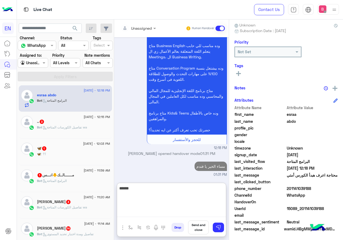
type textarea "*******"
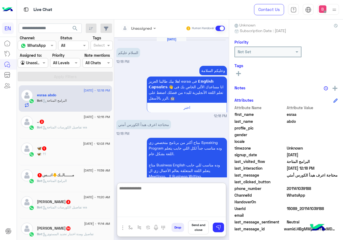
type textarea "*"
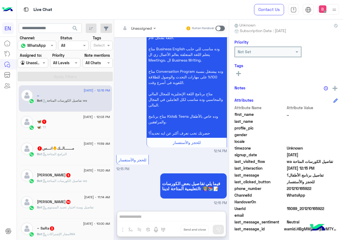
click at [61, 126] on div "🦋 : ؟؟" at bounding box center [73, 129] width 73 height 9
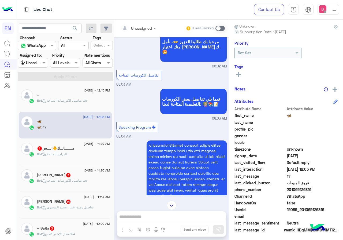
scroll to position [48, 0]
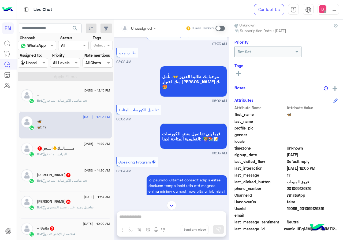
drag, startPoint x: 287, startPoint y: 188, endPoint x: 319, endPoint y: 188, distance: 31.6
click at [322, 189] on span "201065126816" at bounding box center [311, 189] width 51 height 6
copy span "01065126816"
click at [136, 28] on input "text" at bounding box center [132, 28] width 22 height 6
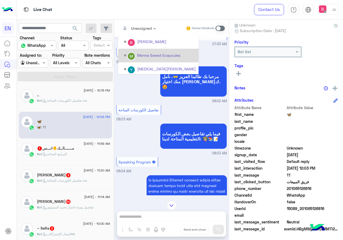
scroll to position [89, 0]
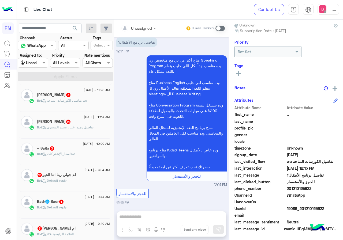
scroll to position [286, 0]
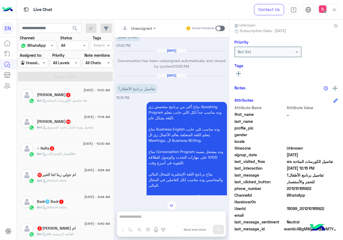
click at [138, 28] on input "text" at bounding box center [132, 28] width 22 height 6
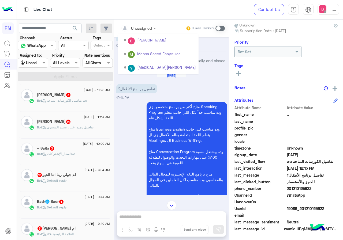
scroll to position [89, 0]
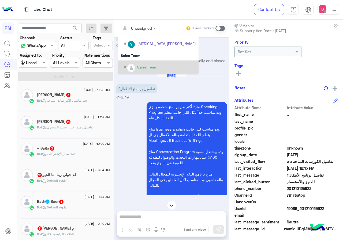
click at [144, 67] on div "Sales Team" at bounding box center [147, 67] width 20 height 6
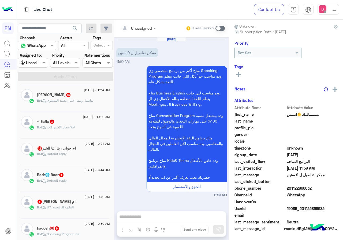
scroll to position [47, 0]
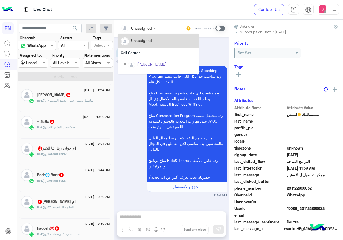
click at [143, 32] on div "Unassigned" at bounding box center [136, 28] width 31 height 11
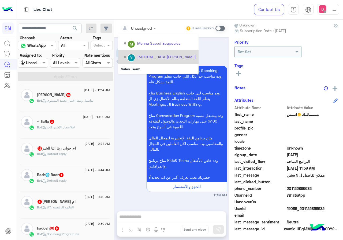
scroll to position [89, 0]
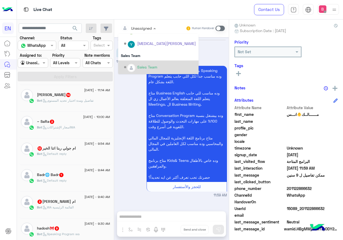
click at [140, 67] on div "Sales Team" at bounding box center [147, 67] width 20 height 6
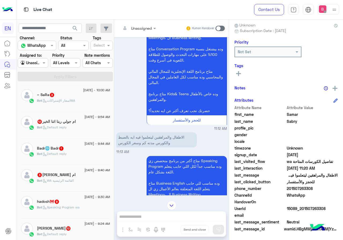
scroll to position [41, 0]
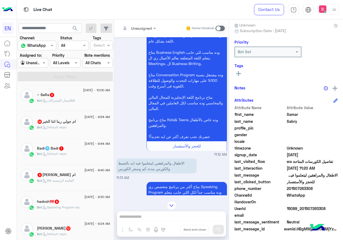
click at [138, 30] on input "text" at bounding box center [132, 28] width 22 height 6
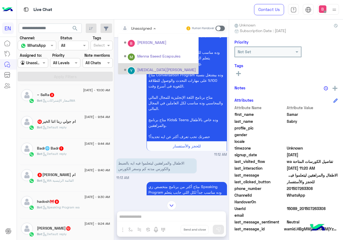
scroll to position [89, 0]
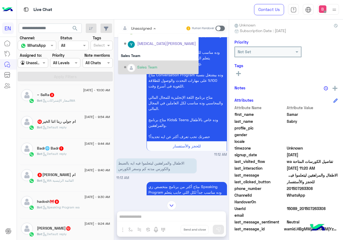
click at [143, 66] on div "Sales Team" at bounding box center [147, 67] width 20 height 6
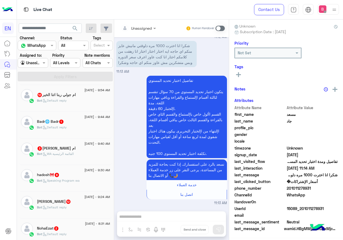
scroll to position [48, 0]
click at [130, 26] on input "text" at bounding box center [132, 28] width 22 height 6
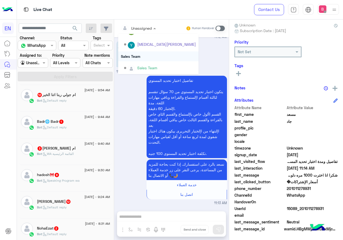
scroll to position [89, 0]
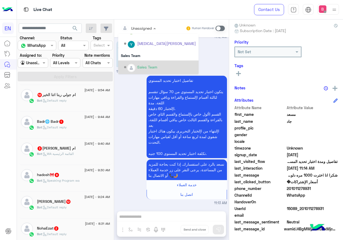
click at [141, 67] on div "Sales Team" at bounding box center [147, 67] width 20 height 6
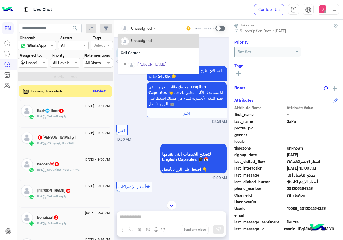
click at [139, 31] on div "Unassigned" at bounding box center [136, 28] width 31 height 11
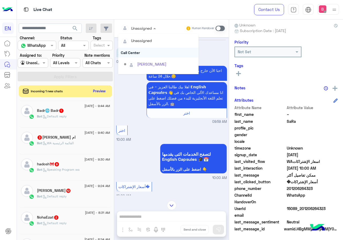
scroll to position [89, 0]
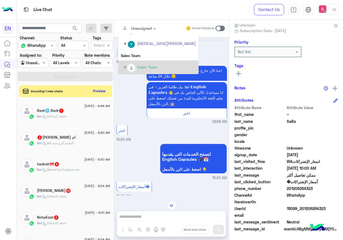
click at [137, 65] on div "Sales Team" at bounding box center [160, 67] width 72 height 9
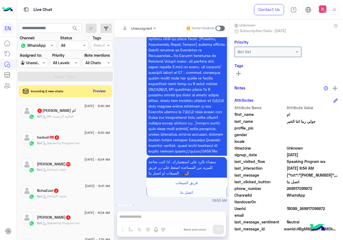
scroll to position [642, 0]
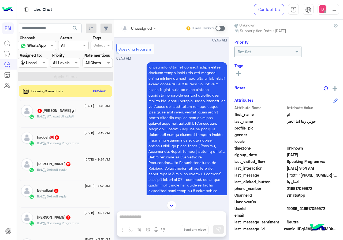
click at [139, 32] on div "Unassigned" at bounding box center [136, 28] width 31 height 11
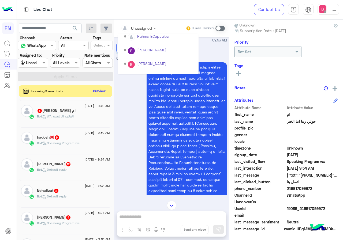
scroll to position [89, 0]
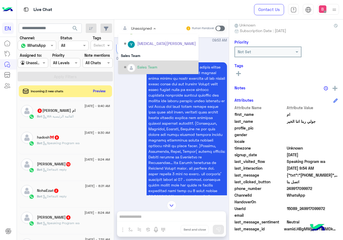
click at [137, 64] on div "Sales Team" at bounding box center [147, 67] width 20 height 6
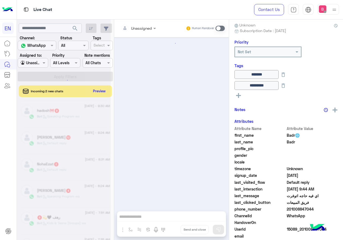
scroll to position [288, 0]
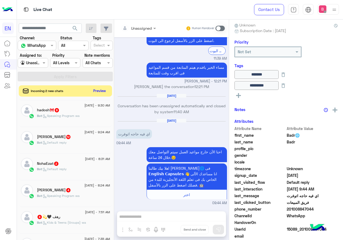
click at [100, 91] on button "Preview" at bounding box center [99, 90] width 17 height 7
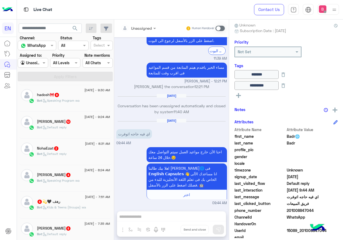
drag, startPoint x: 286, startPoint y: 209, endPoint x: 310, endPoint y: 215, distance: 24.2
click at [321, 212] on span "201008847044" at bounding box center [311, 211] width 51 height 6
click at [310, 216] on span "WhatsApp" at bounding box center [311, 217] width 51 height 6
drag, startPoint x: 287, startPoint y: 210, endPoint x: 322, endPoint y: 211, distance: 34.5
click at [322, 211] on span "201008847044" at bounding box center [311, 211] width 51 height 6
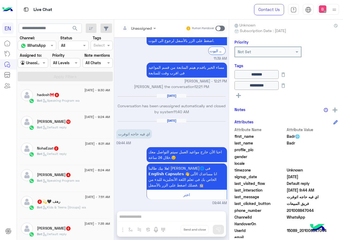
drag, startPoint x: 304, startPoint y: 211, endPoint x: 264, endPoint y: 153, distance: 70.2
click at [265, 150] on span "profile_pic" at bounding box center [259, 150] width 51 height 6
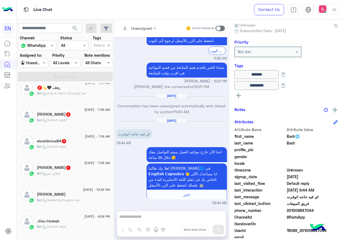
scroll to position [161, 0]
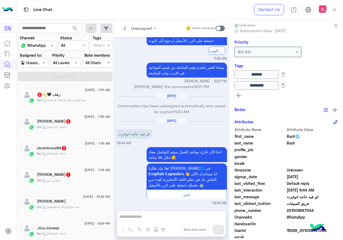
drag, startPoint x: 288, startPoint y: 210, endPoint x: 309, endPoint y: 212, distance: 21.2
click at [316, 212] on span "201008847044" at bounding box center [311, 211] width 51 height 6
copy span "01008847044"
click at [139, 216] on div "Unassigned Human Handover [DATE] تم التواصل بحضرتك من اسبوع اكتر من مره ولم يتم…" at bounding box center [171, 131] width 115 height 223
click at [221, 28] on span at bounding box center [219, 28] width 9 height 5
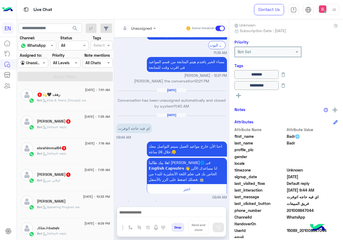
scroll to position [302, 0]
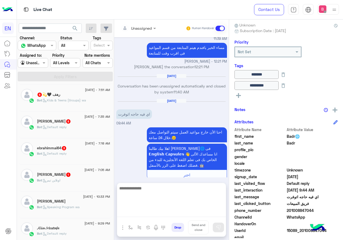
click at [168, 213] on textarea at bounding box center [171, 201] width 109 height 32
click at [172, 196] on textarea at bounding box center [171, 201] width 109 height 32
type textarea "*"
drag, startPoint x: 160, startPoint y: 189, endPoint x: 168, endPoint y: 190, distance: 7.5
click at [168, 190] on textarea "**********" at bounding box center [171, 201] width 109 height 32
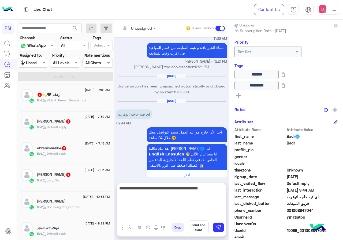
drag, startPoint x: 161, startPoint y: 190, endPoint x: 179, endPoint y: 190, distance: 18.2
click at [179, 190] on textarea "**********" at bounding box center [171, 201] width 109 height 32
type textarea "**********"
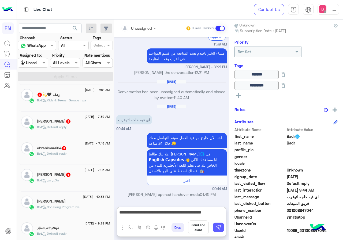
click at [216, 230] on img at bounding box center [217, 227] width 5 height 5
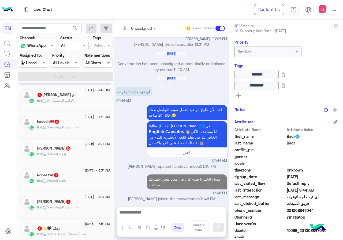
scroll to position [0, 0]
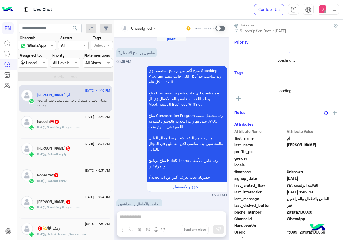
scroll to position [126, 0]
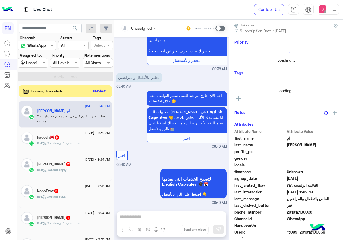
click at [84, 124] on div "[DATE] - 1:46 PM ام [PERSON_NAME] You : مساء الخير يا فندم كان في معاد معين حضر…" at bounding box center [65, 114] width 93 height 27
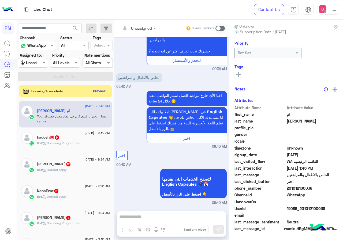
click at [82, 139] on div "hadosh🎀 9" at bounding box center [73, 138] width 73 height 6
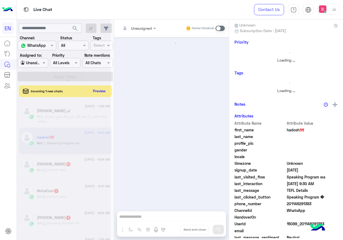
scroll to position [855, 0]
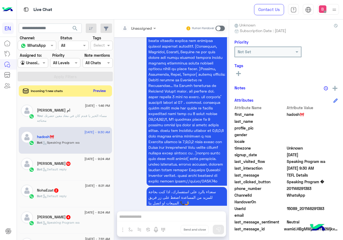
click at [101, 90] on button "Preview" at bounding box center [99, 90] width 17 height 7
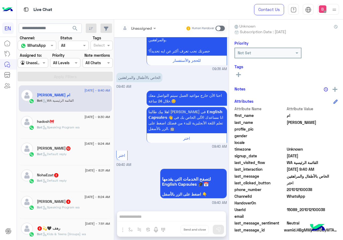
scroll to position [48, 0]
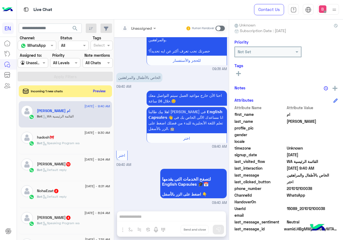
click at [146, 28] on div at bounding box center [138, 28] width 40 height 6
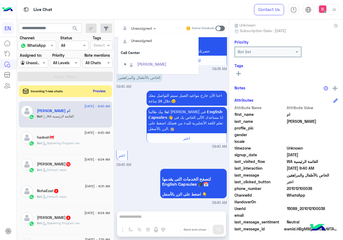
scroll to position [89, 0]
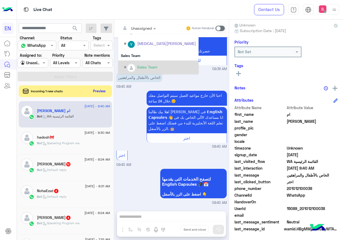
click at [134, 67] on img "Options list" at bounding box center [131, 68] width 7 height 7
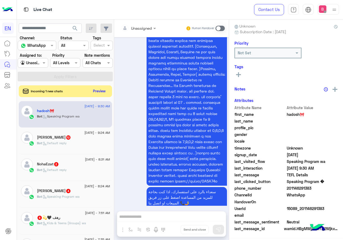
scroll to position [48, 0]
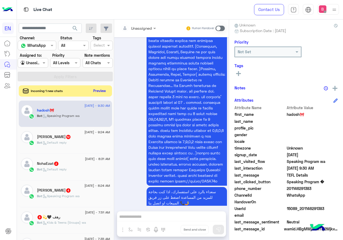
click at [98, 92] on button "Preview" at bounding box center [99, 90] width 17 height 7
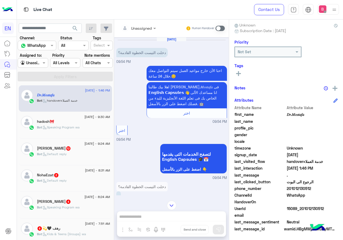
drag, startPoint x: 287, startPoint y: 188, endPoint x: 315, endPoint y: 190, distance: 27.6
click at [319, 190] on span "201012130512" at bounding box center [311, 189] width 51 height 6
copy span "01012130512"
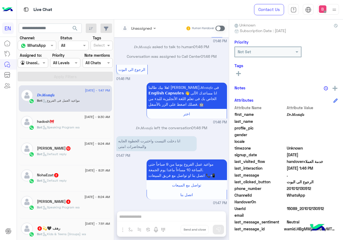
click at [221, 29] on span at bounding box center [219, 28] width 9 height 5
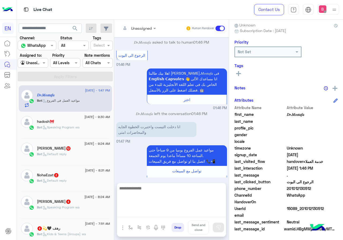
click at [178, 211] on textarea at bounding box center [171, 201] width 109 height 32
type textarea "*"
type textarea "**********"
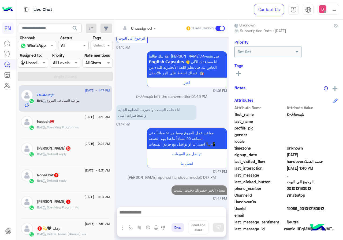
click at [74, 130] on p "Bot : Speaking Program wa" at bounding box center [58, 127] width 43 height 5
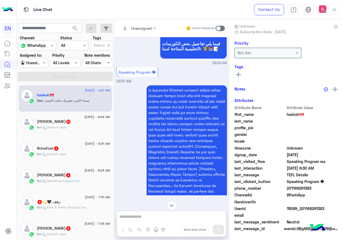
scroll to position [748, 0]
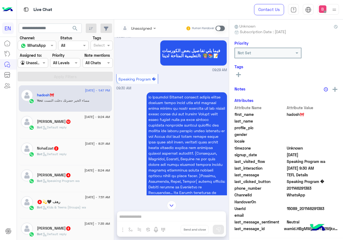
click at [145, 29] on div at bounding box center [138, 28] width 40 height 6
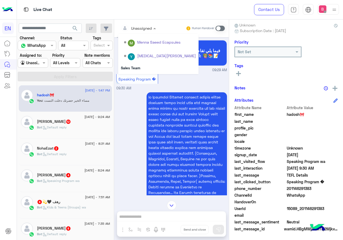
scroll to position [89, 0]
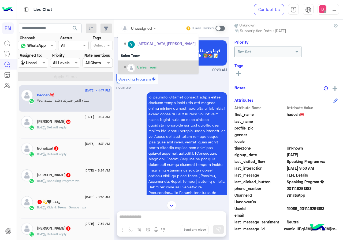
click at [140, 72] on div "Sales Team" at bounding box center [158, 67] width 80 height 14
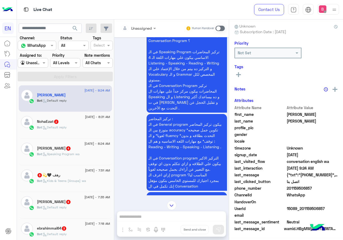
scroll to position [777, 0]
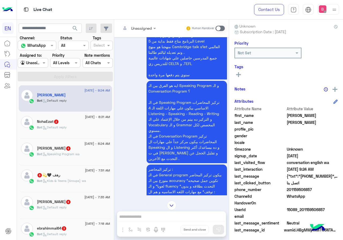
click at [145, 29] on div at bounding box center [138, 28] width 40 height 6
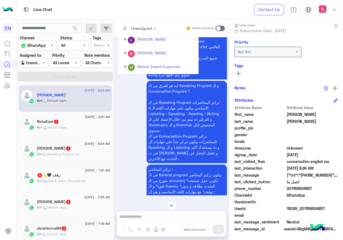
scroll to position [89, 0]
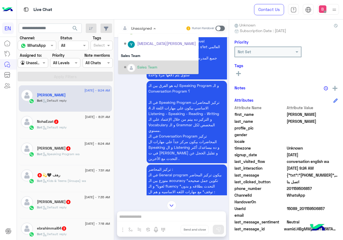
click at [132, 71] on img "Options list" at bounding box center [131, 68] width 7 height 7
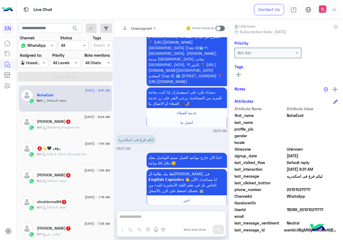
scroll to position [48, 0]
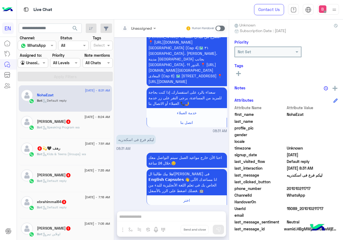
click at [140, 33] on div "Unassigned" at bounding box center [136, 28] width 31 height 11
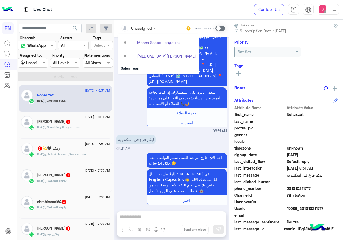
scroll to position [89, 0]
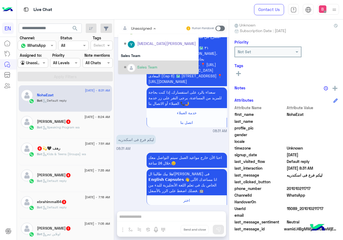
click at [139, 67] on div "Sales Team" at bounding box center [147, 67] width 20 height 6
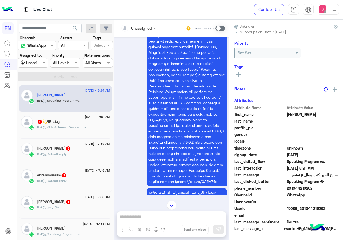
scroll to position [619, 0]
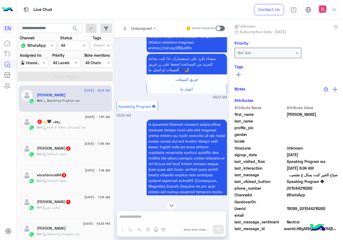
drag, startPoint x: 143, startPoint y: 29, endPoint x: 141, endPoint y: 33, distance: 4.4
click at [143, 28] on div at bounding box center [138, 28] width 40 height 6
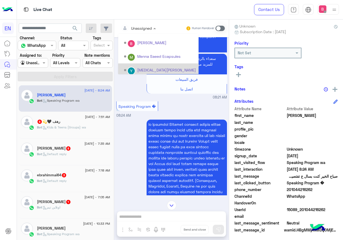
scroll to position [89, 0]
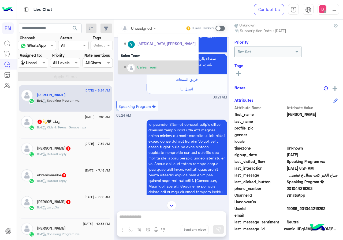
click at [140, 68] on div "Sales Team" at bounding box center [147, 67] width 20 height 6
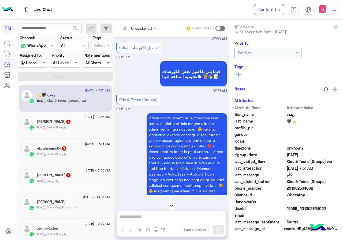
scroll to position [253, 0]
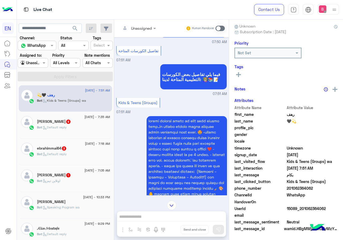
click at [142, 20] on div "Unassigned Human Handover" at bounding box center [171, 29] width 115 height 18
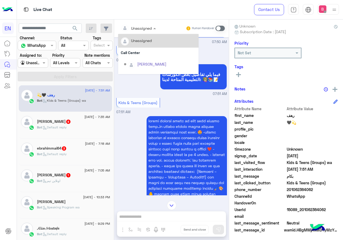
click at [139, 31] on div "Unassigned" at bounding box center [141, 28] width 21 height 6
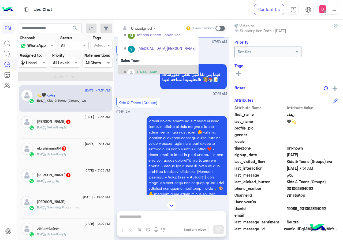
scroll to position [89, 0]
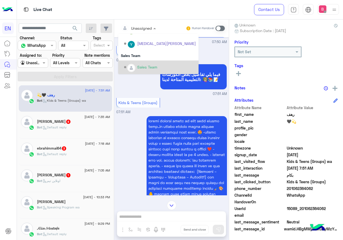
click at [136, 63] on div "Sales Team" at bounding box center [160, 67] width 72 height 9
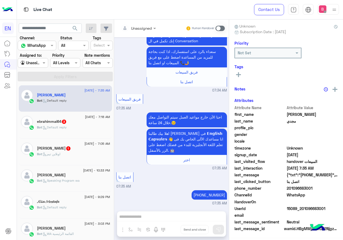
click at [142, 27] on input "text" at bounding box center [132, 28] width 22 height 6
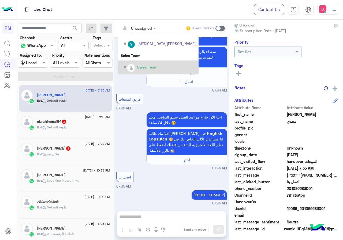
click at [140, 64] on div "Sales Team" at bounding box center [160, 67] width 72 height 9
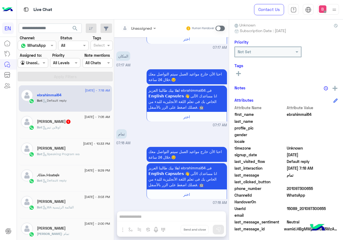
click at [132, 31] on div "Unassigned" at bounding box center [141, 28] width 21 height 6
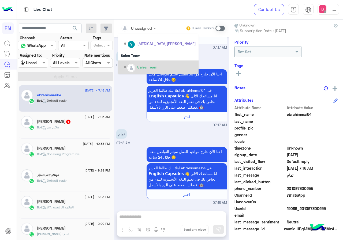
click at [138, 65] on div "Sales Team" at bounding box center [147, 67] width 20 height 6
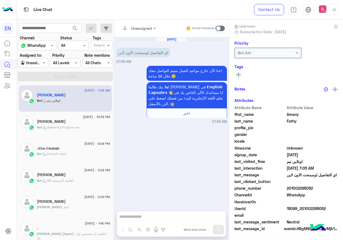
click at [146, 32] on div "Unassigned" at bounding box center [136, 28] width 31 height 11
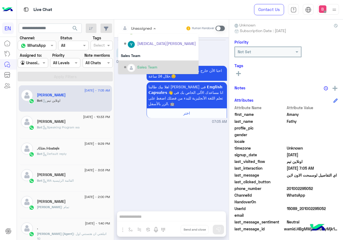
click at [145, 64] on div "Sales Team" at bounding box center [160, 67] width 72 height 9
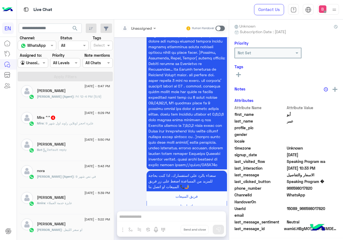
click at [54, 123] on span ": عايزة احجز اونلاين راوند اول شهر 9" at bounding box center [69, 123] width 50 height 4
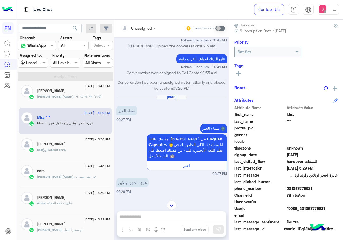
drag, startPoint x: 288, startPoint y: 189, endPoint x: 303, endPoint y: 190, distance: 15.3
click at [326, 190] on span "201093779631" at bounding box center [311, 189] width 51 height 6
copy span "01093779631"
click at [239, 70] on button at bounding box center [238, 73] width 8 height 6
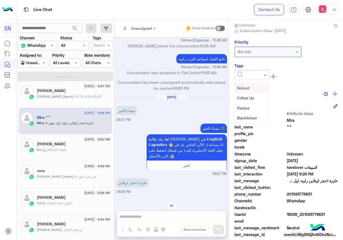
drag, startPoint x: 252, startPoint y: 77, endPoint x: 252, endPoint y: 86, distance: 9.4
click at [252, 77] on input "text" at bounding box center [245, 75] width 16 height 6
click at [249, 89] on div "Solved" at bounding box center [251, 88] width 35 height 10
click at [30, 59] on div "Agent Filter Unassigned" at bounding box center [33, 63] width 30 height 10
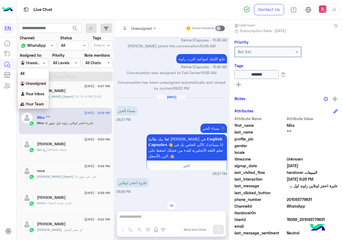
click at [25, 102] on img "Options list" at bounding box center [22, 104] width 5 height 5
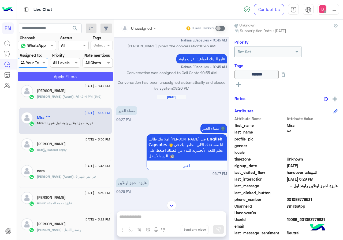
click at [49, 78] on button "Apply Filters" at bounding box center [65, 77] width 95 height 10
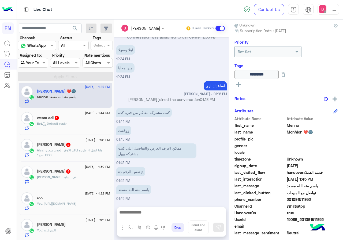
scroll to position [3, 0]
drag, startPoint x: 304, startPoint y: 200, endPoint x: 333, endPoint y: 200, distance: 29.2
click at [333, 200] on span "201091511952" at bounding box center [311, 200] width 51 height 6
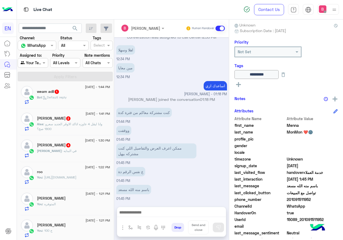
scroll to position [30, 0]
click at [150, 28] on input "text" at bounding box center [135, 28] width 29 height 6
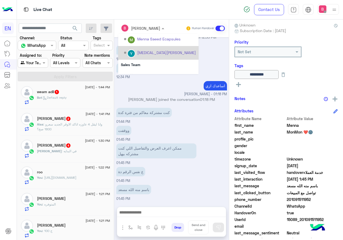
scroll to position [89, 0]
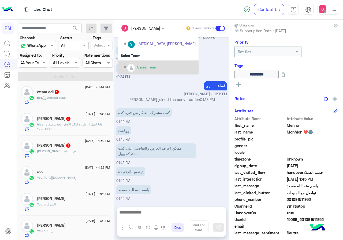
click at [157, 67] on div "Sales Team" at bounding box center [147, 67] width 20 height 6
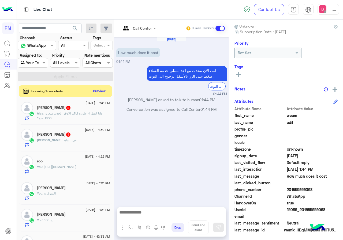
scroll to position [48, 0]
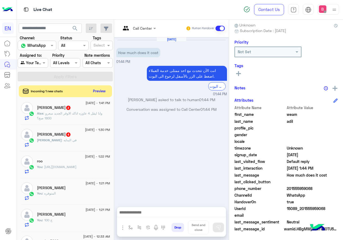
click at [142, 29] on input "text" at bounding box center [132, 28] width 22 height 6
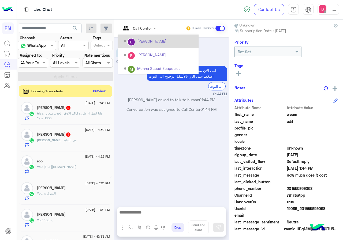
scroll to position [89, 0]
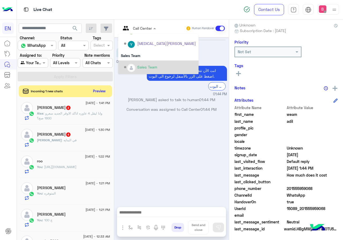
click at [153, 68] on div "Sales Team" at bounding box center [160, 67] width 72 height 9
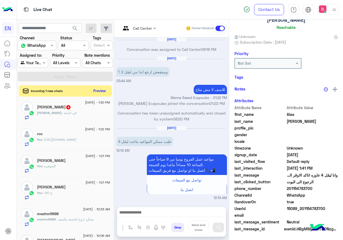
scroll to position [234, 0]
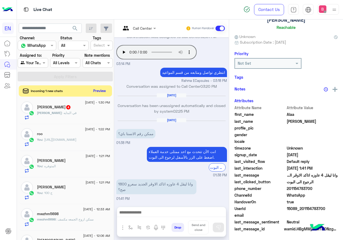
click at [108, 91] on button "Preview" at bounding box center [99, 90] width 17 height 7
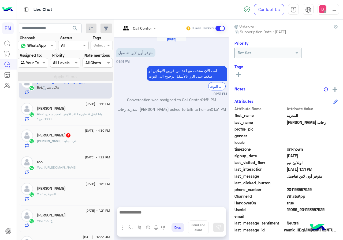
scroll to position [48, 0]
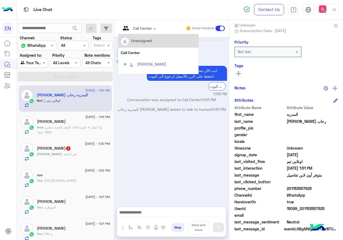
click at [152, 33] on div "Call Center" at bounding box center [136, 28] width 31 height 13
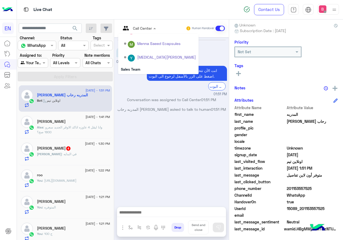
scroll to position [89, 0]
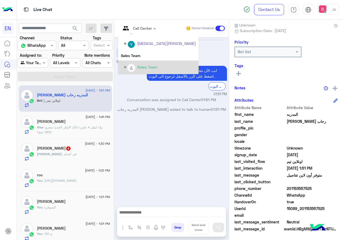
click at [157, 68] on div "Sales Team" at bounding box center [147, 67] width 20 height 6
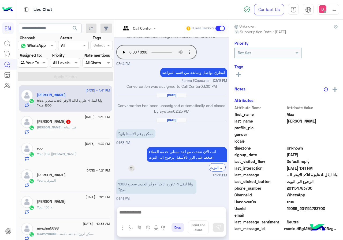
scroll to position [48, 0]
drag, startPoint x: 304, startPoint y: 187, endPoint x: 321, endPoint y: 189, distance: 17.2
click at [336, 187] on span "201154783700" at bounding box center [311, 189] width 51 height 6
drag, startPoint x: 142, startPoint y: 190, endPoint x: 156, endPoint y: 190, distance: 13.7
click at [156, 190] on p "وانا ليڤل 4 عاوزه اتاكد الاوڤر الجديد سعرو 1800 صح؟" at bounding box center [156, 186] width 80 height 15
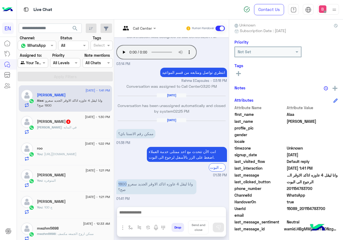
click at [156, 195] on div "وانا ليڤل 4 عاوزه اتاكد الاوڤر الجديد سعرو 1800 صح؟" at bounding box center [171, 187] width 111 height 18
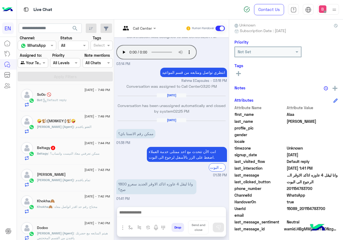
scroll to position [187, 0]
click at [73, 163] on div "[DATE] - 7:44 PM Beltagy 2 Beltagy : ممكن تعرفني معاذ التيست واتساب؟" at bounding box center [65, 151] width 93 height 27
click at [84, 157] on div "Beltagy : ممكن تعرفني معاذ التيست واتساب؟" at bounding box center [73, 155] width 73 height 9
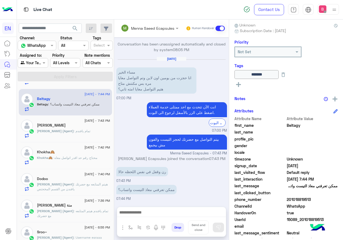
scroll to position [241, 0]
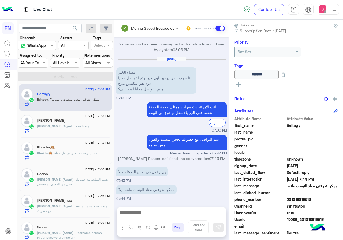
click at [103, 158] on div "Khokha🙈 : محتاج رقم حد اقدر اتواصل معاه" at bounding box center [73, 155] width 73 height 9
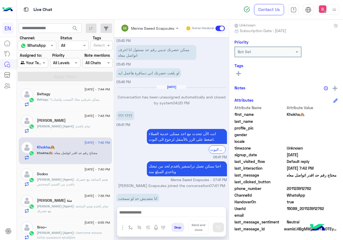
scroll to position [256, 0]
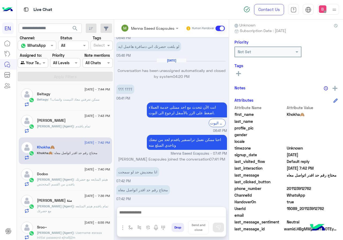
drag, startPoint x: 306, startPoint y: 188, endPoint x: 330, endPoint y: 191, distance: 24.8
click at [328, 190] on span "201123912762" at bounding box center [311, 189] width 51 height 6
click at [332, 195] on span "WhatsApp" at bounding box center [311, 195] width 51 height 6
drag, startPoint x: 305, startPoint y: 189, endPoint x: 317, endPoint y: 188, distance: 11.8
click at [333, 191] on span "201123912762" at bounding box center [311, 189] width 51 height 6
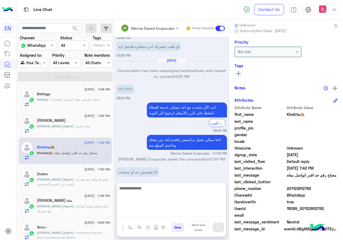
click at [169, 211] on textarea at bounding box center [171, 201] width 109 height 32
type textarea "**********"
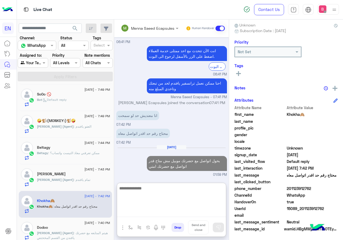
scroll to position [161, 0]
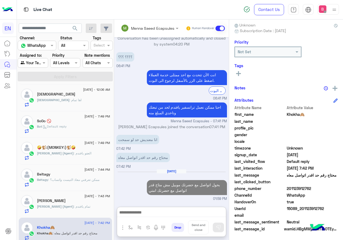
click at [73, 180] on span ": ممكن تعرفني معاذ التيست واتساب؟" at bounding box center [73, 180] width 51 height 4
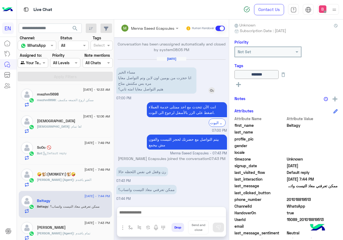
scroll to position [143, 0]
drag, startPoint x: 305, startPoint y: 199, endPoint x: 319, endPoint y: 197, distance: 14.6
click at [331, 199] on span "201018819513" at bounding box center [311, 200] width 51 height 6
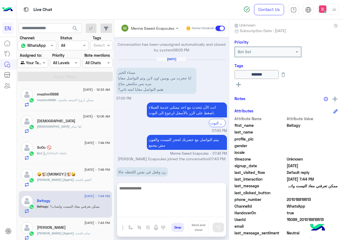
click at [180, 214] on textarea at bounding box center [171, 201] width 109 height 32
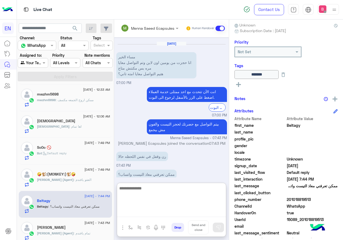
scroll to position [167, 0]
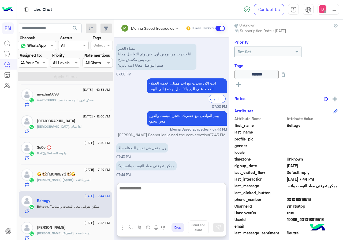
click at [179, 200] on textarea at bounding box center [171, 201] width 109 height 32
type textarea "**********"
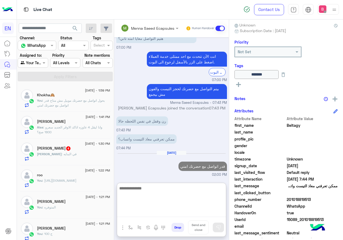
scroll to position [203, 0]
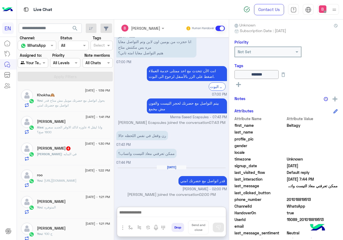
click at [94, 150] on div "[PERSON_NAME] 4" at bounding box center [73, 149] width 73 height 6
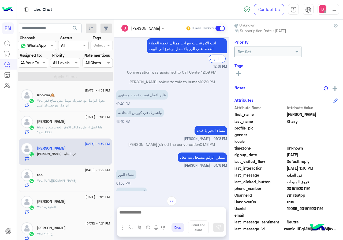
scroll to position [591, 0]
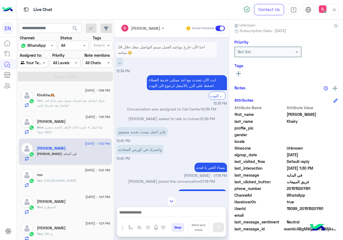
click at [150, 28] on input "text" at bounding box center [135, 28] width 29 height 6
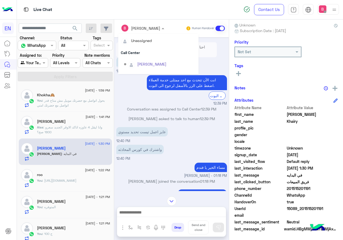
scroll to position [89, 0]
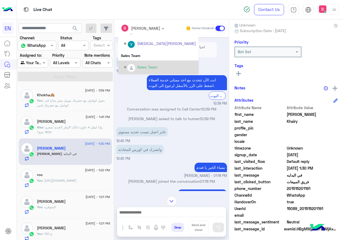
click at [155, 66] on div "Sales Team" at bounding box center [147, 67] width 20 height 6
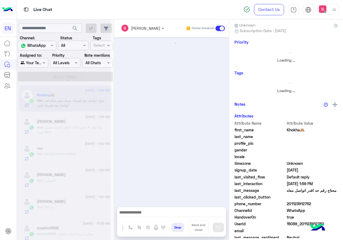
scroll to position [252, 0]
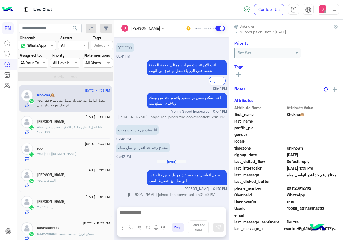
click at [96, 147] on div "roo" at bounding box center [73, 149] width 73 height 6
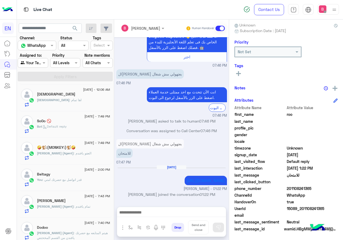
scroll to position [107, 0]
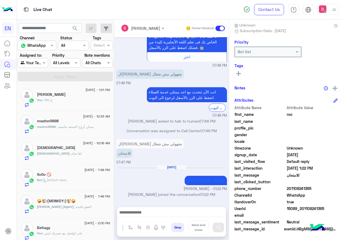
click at [93, 124] on p "mwzhm5698 : ممكن اروح الجمعه مكسف" at bounding box center [65, 126] width 56 height 5
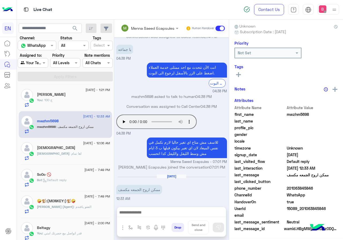
scroll to position [48, 0]
drag, startPoint x: 304, startPoint y: 188, endPoint x: 328, endPoint y: 188, distance: 24.1
click at [338, 189] on span "201063845846" at bounding box center [311, 189] width 51 height 6
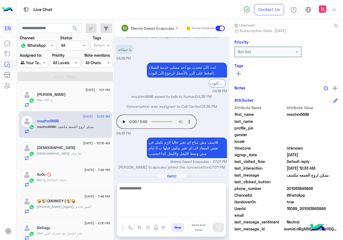
click at [158, 213] on textarea at bounding box center [171, 201] width 109 height 32
click at [173, 197] on textarea at bounding box center [171, 201] width 109 height 32
type textarea "**********"
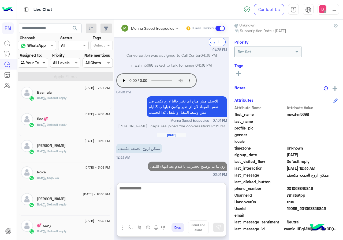
scroll to position [254, 0]
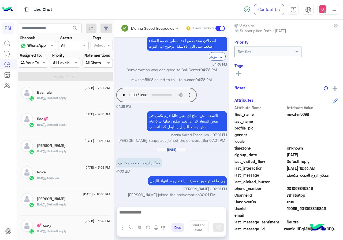
click at [74, 124] on div "Bot : Default reply" at bounding box center [73, 126] width 73 height 9
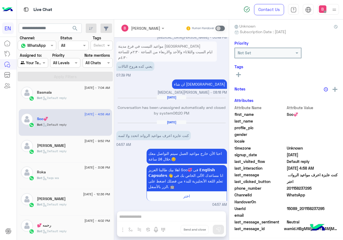
scroll to position [48, 0]
click at [36, 55] on label "Assigned to:" at bounding box center [31, 55] width 22 height 6
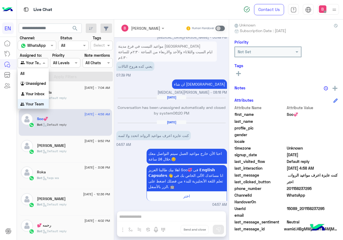
click at [33, 61] on input "text" at bounding box center [27, 63] width 12 height 6
click at [31, 90] on div "Your Inbox" at bounding box center [33, 94] width 31 height 10
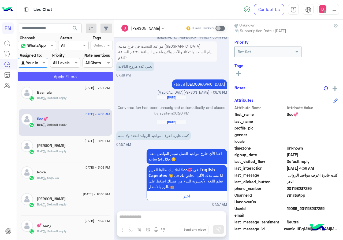
click at [48, 76] on button "Apply Filters" at bounding box center [65, 77] width 95 height 10
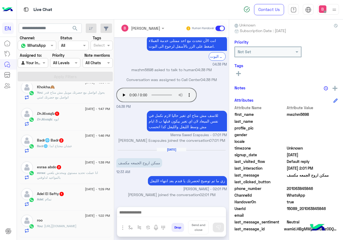
scroll to position [54, 0]
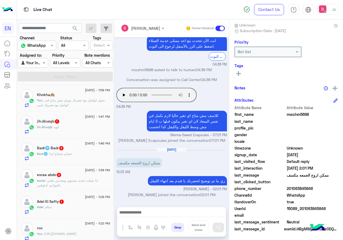
click at [93, 128] on div "𝐷𝑟.𝑀𝑜𝑠𝑡𝑎𝑓𝑎 : ايوه" at bounding box center [73, 129] width 73 height 9
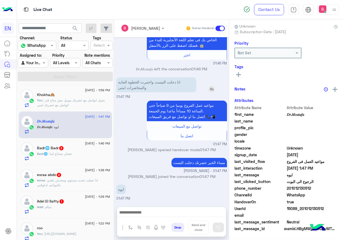
scroll to position [48, 0]
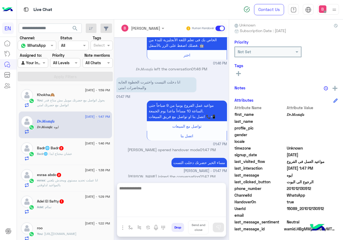
click at [182, 213] on textarea at bounding box center [171, 201] width 109 height 32
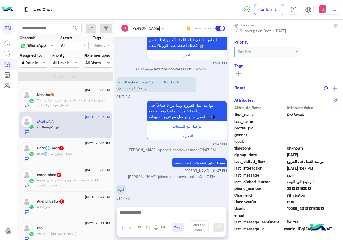
drag, startPoint x: 304, startPoint y: 189, endPoint x: 331, endPoint y: 190, distance: 27.3
click at [333, 190] on span "201012130512" at bounding box center [311, 189] width 51 height 6
drag, startPoint x: 316, startPoint y: 190, endPoint x: 210, endPoint y: 207, distance: 107.3
click at [209, 206] on div "Bassant Ayman Human Handover [DATE] دخلت التيست الخطوة القادمة؟ 09:54 PM احنا ا…" at bounding box center [171, 131] width 115 height 223
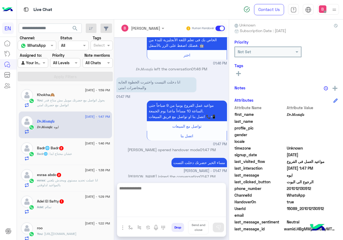
click at [210, 210] on textarea at bounding box center [171, 201] width 109 height 32
type textarea "**********"
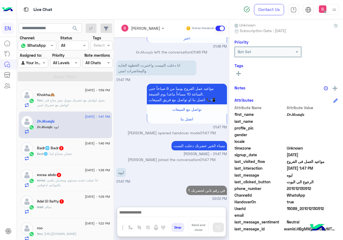
click at [88, 202] on div "Adel El Safty 1" at bounding box center [73, 202] width 73 height 6
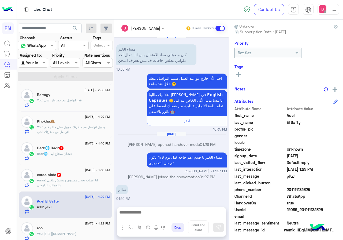
scroll to position [48, 0]
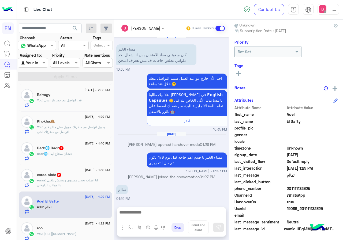
click at [90, 182] on span ": انا عملت تحديد مستوي ومحدش بلغني بالمواعيد لدلوقتي" at bounding box center [67, 182] width 61 height 9
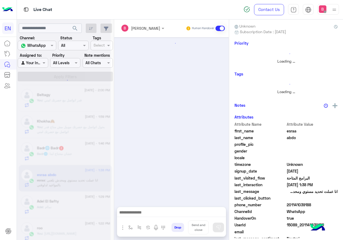
scroll to position [156, 0]
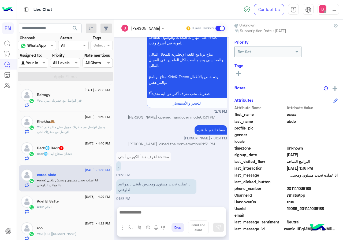
drag, startPoint x: 304, startPoint y: 188, endPoint x: 336, endPoint y: 190, distance: 32.7
click at [337, 190] on span "201141039188" at bounding box center [311, 189] width 51 height 6
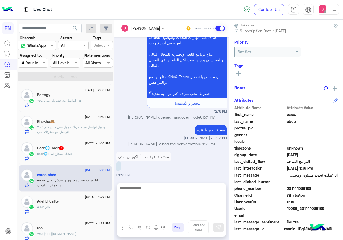
click at [219, 214] on textarea at bounding box center [171, 201] width 109 height 32
type textarea "*"
type textarea "**********"
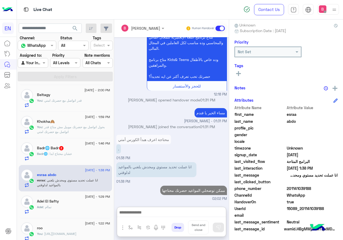
click at [83, 155] on div "Badr🌐 : عشان محتاج ابدا" at bounding box center [73, 156] width 73 height 9
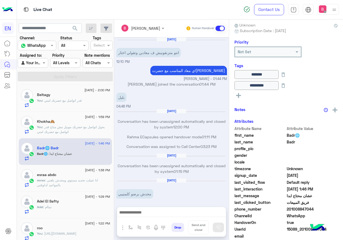
scroll to position [259, 0]
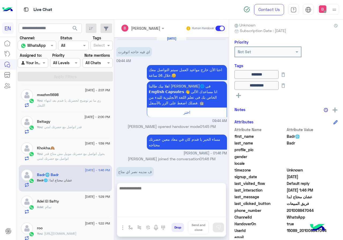
click at [177, 213] on textarea at bounding box center [171, 201] width 109 height 32
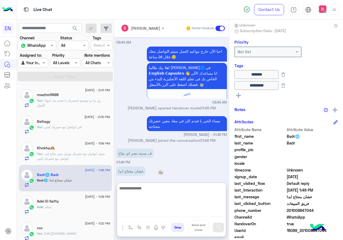
scroll to position [283, 0]
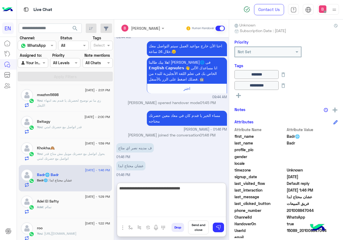
type textarea "**********"
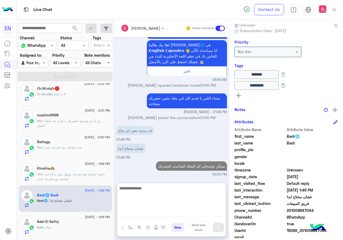
scroll to position [0, 0]
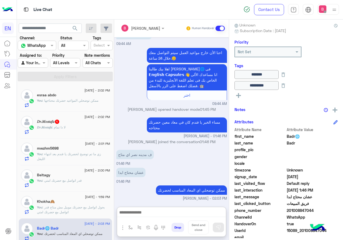
click at [104, 127] on div "𝐷𝑟.𝑀𝑜𝑠𝑡𝑎𝑓𝑎 : لا دا تمام" at bounding box center [73, 129] width 73 height 9
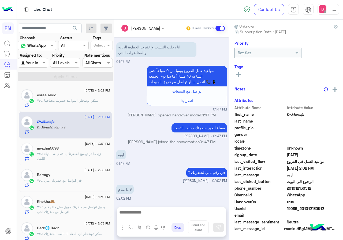
scroll to position [48, 0]
drag, startPoint x: 304, startPoint y: 188, endPoint x: 322, endPoint y: 189, distance: 18.5
click at [330, 191] on span "201012130512" at bounding box center [311, 189] width 51 height 6
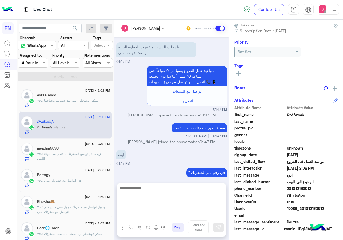
click at [177, 215] on textarea at bounding box center [171, 201] width 109 height 32
type textarea "*"
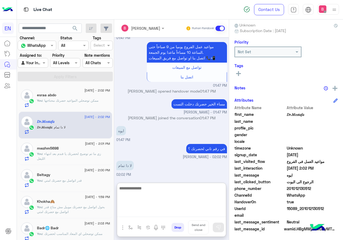
click at [197, 197] on textarea at bounding box center [171, 201] width 109 height 32
type textarea "**********"
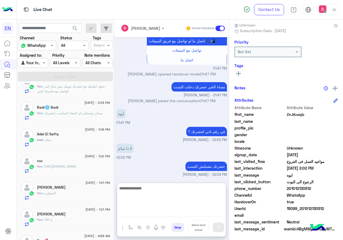
scroll to position [161, 0]
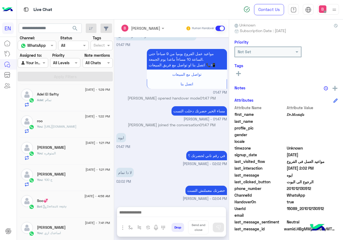
click at [80, 200] on div "Soo💞" at bounding box center [73, 202] width 73 height 6
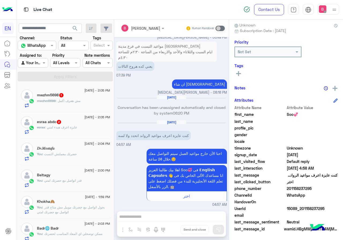
click at [98, 97] on div "mwzhm5698 1" at bounding box center [73, 96] width 73 height 6
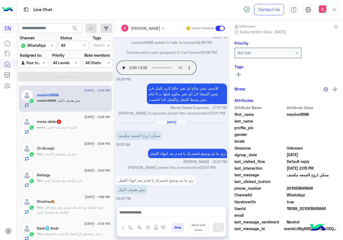
scroll to position [48, 0]
click at [101, 119] on span "[DATE] - 2:05 PM" at bounding box center [96, 117] width 25 height 5
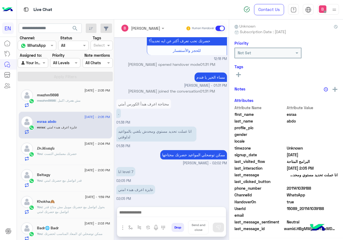
scroll to position [48, 0]
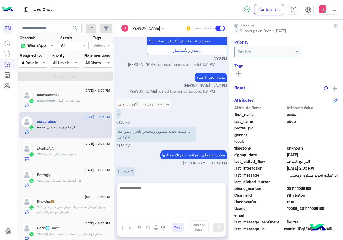
click at [154, 212] on textarea at bounding box center [171, 201] width 109 height 32
type textarea "**********"
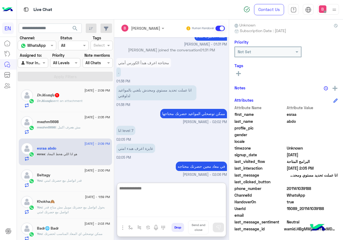
scroll to position [295, 0]
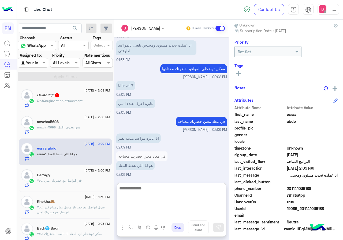
click at [171, 193] on textarea at bounding box center [171, 201] width 109 height 32
type textarea "*"
type textarea "**********"
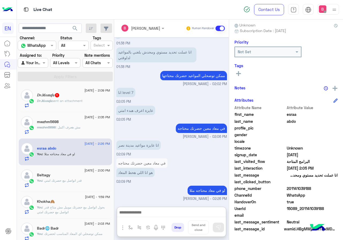
click at [110, 99] on div "𝐷𝑟.𝑀𝑜𝑠𝑡𝑎𝑓𝑎 sent an attachment" at bounding box center [73, 103] width 73 height 9
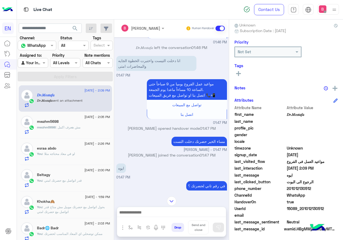
scroll to position [308, 0]
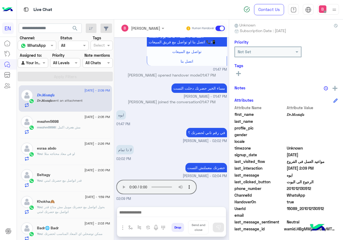
drag, startPoint x: 304, startPoint y: 189, endPoint x: 335, endPoint y: 189, distance: 31.3
click at [335, 189] on span "201012130512" at bounding box center [311, 189] width 51 height 6
